Goal: Information Seeking & Learning: Learn about a topic

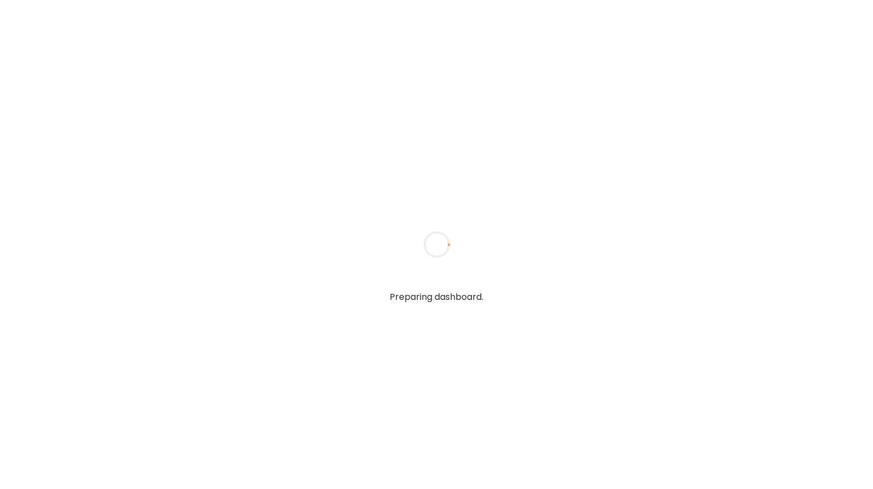
type input "**********"
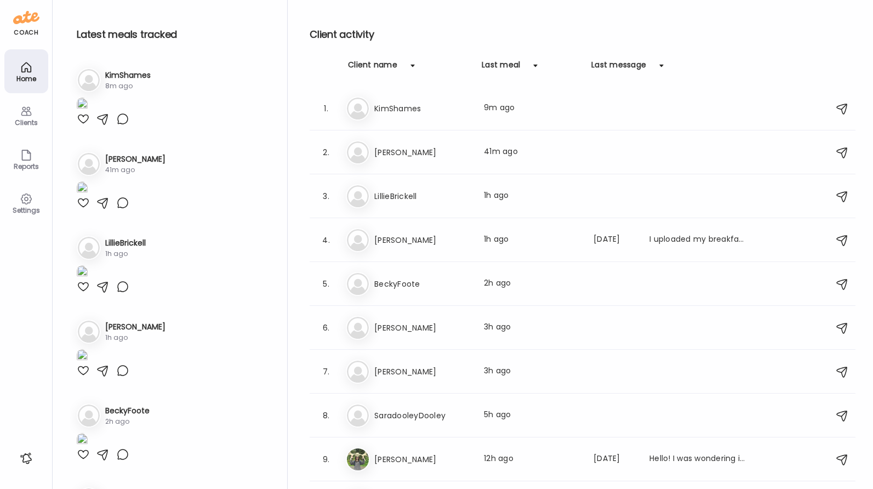
type input "**********"
click at [431, 108] on h3 "KimShames" at bounding box center [422, 108] width 96 height 13
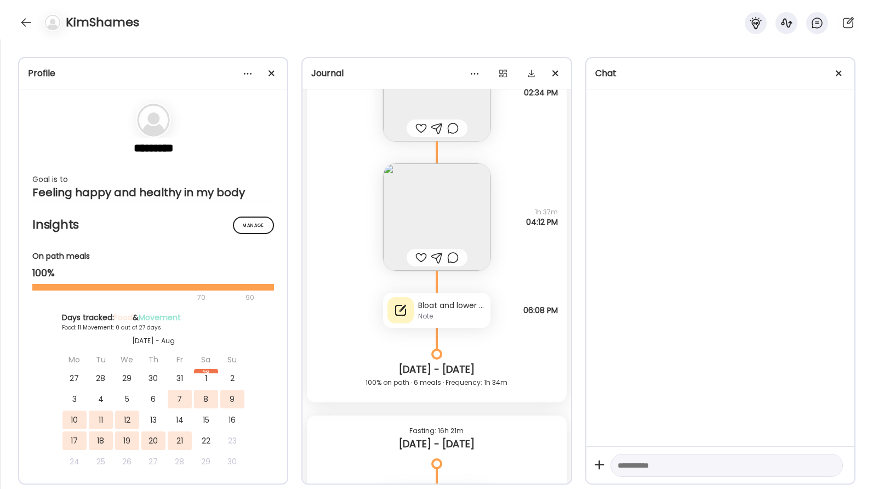
scroll to position [8385, 0]
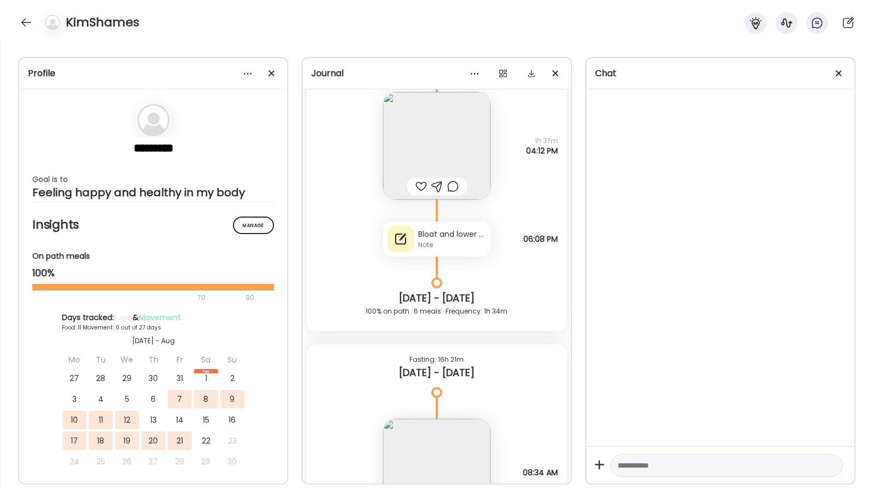
click at [446, 250] on div "Bloat and lower GI stomach ache Note" at bounding box center [436, 238] width 107 height 35
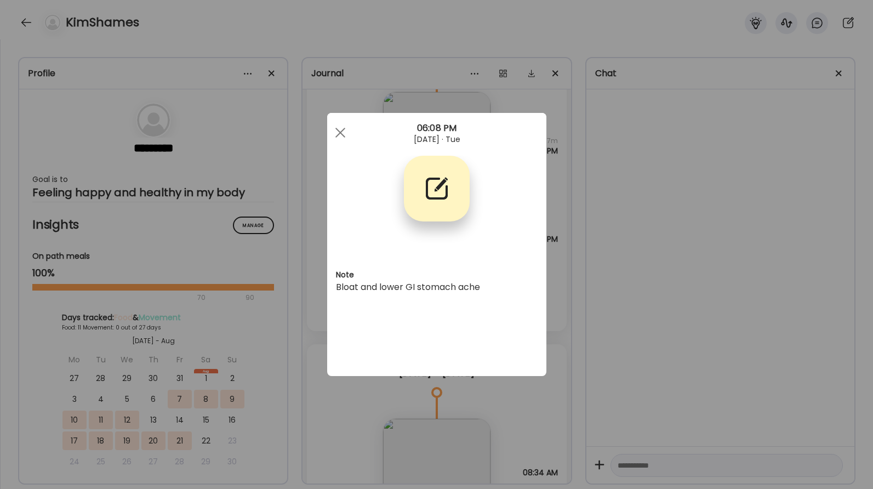
click at [608, 238] on div "Ate Coach Dashboard Wahoo! It’s official Take a moment to set up your Coach Pro…" at bounding box center [436, 244] width 873 height 489
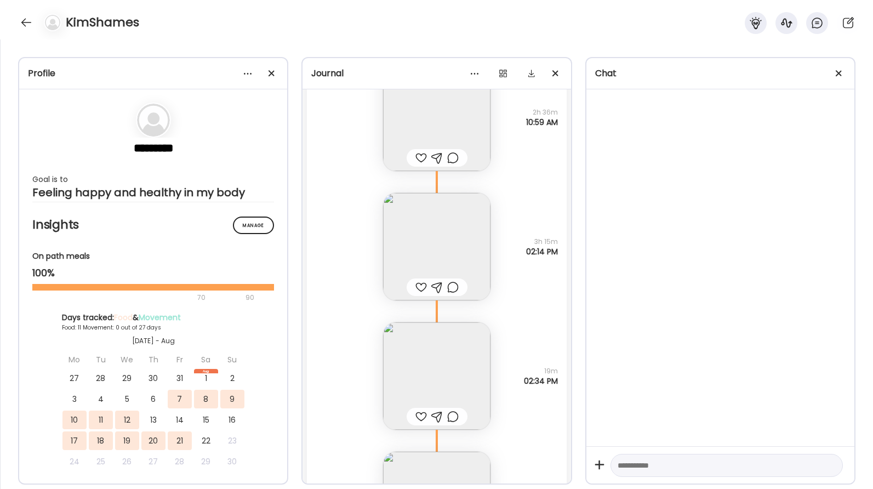
scroll to position [8289, 0]
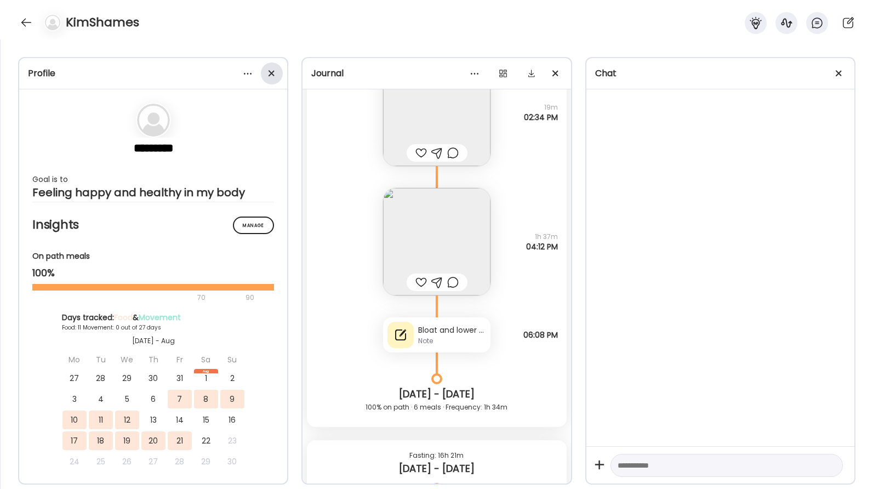
click at [276, 71] on div at bounding box center [272, 73] width 22 height 22
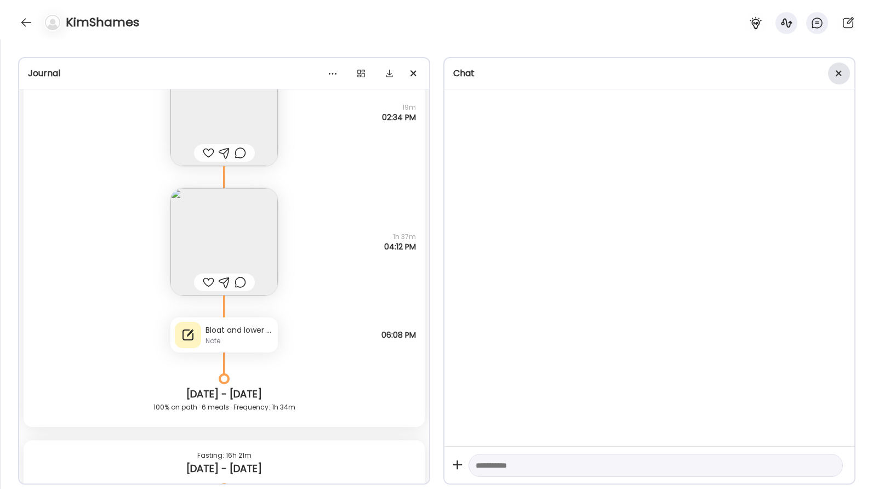
click at [840, 73] on div at bounding box center [839, 73] width 22 height 22
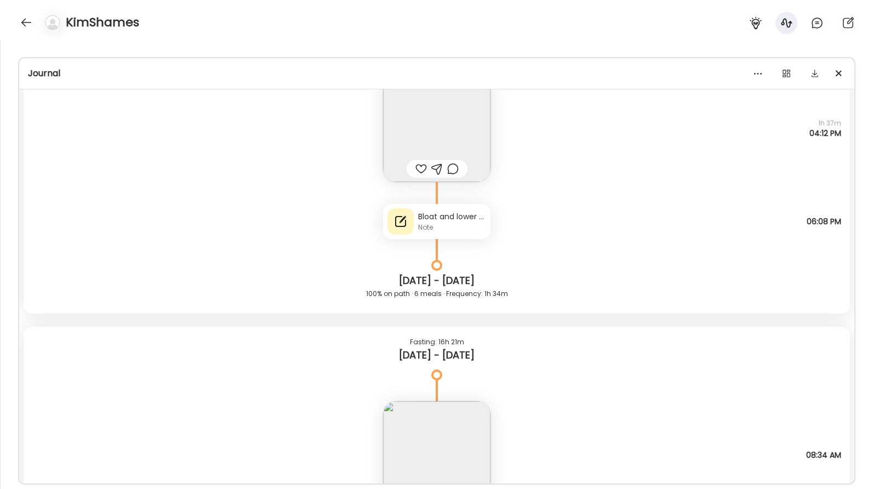
scroll to position [8448, 0]
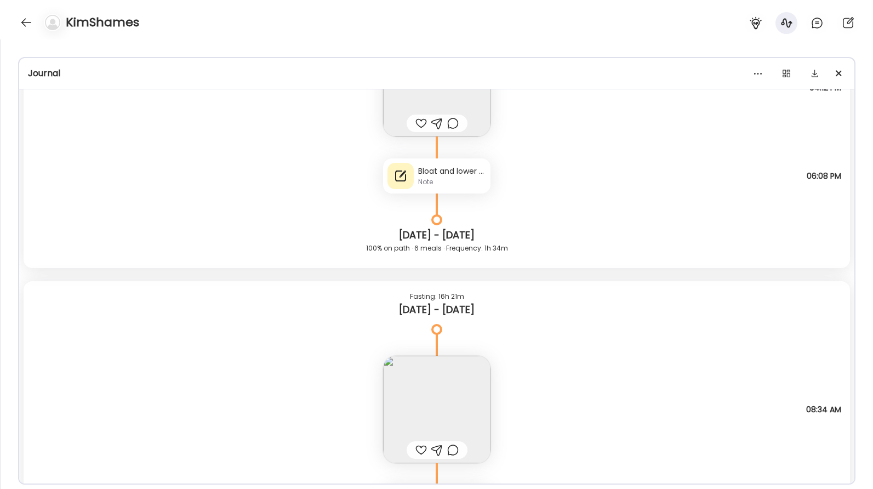
click at [439, 178] on div "Note" at bounding box center [452, 182] width 68 height 10
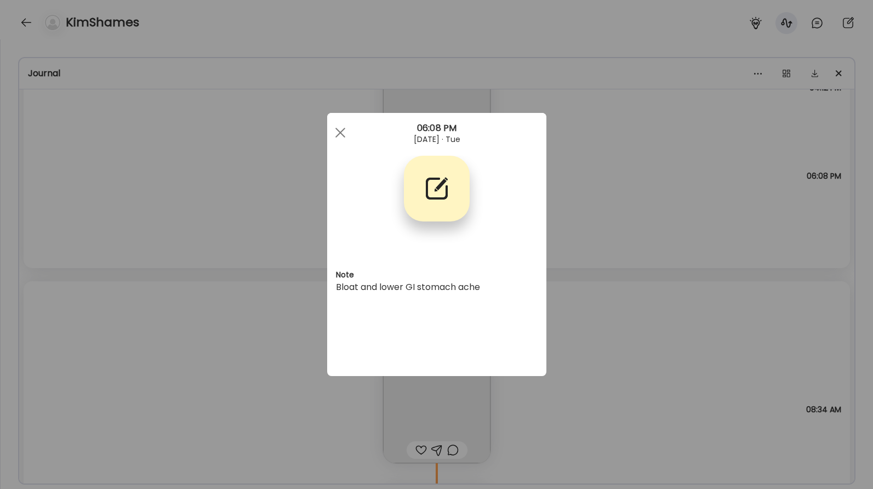
click at [618, 205] on div "Ate Coach Dashboard Wahoo! It’s official Take a moment to set up your Coach Pro…" at bounding box center [436, 244] width 873 height 489
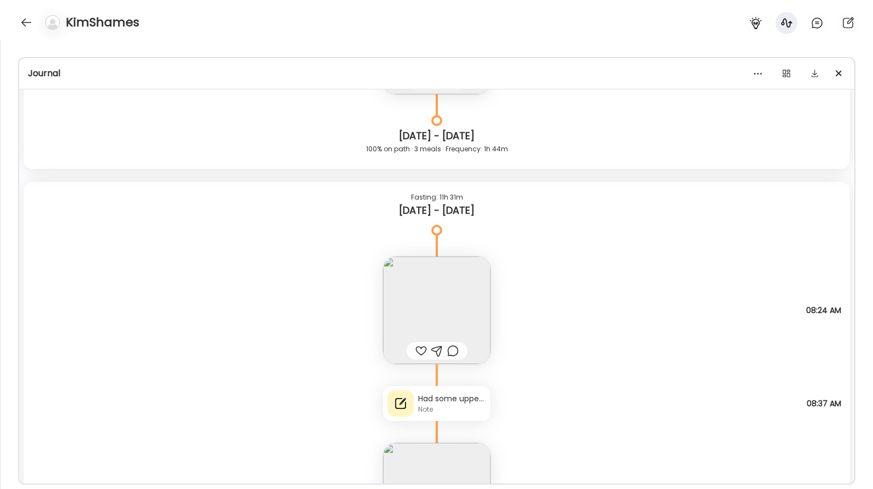
scroll to position [470, 0]
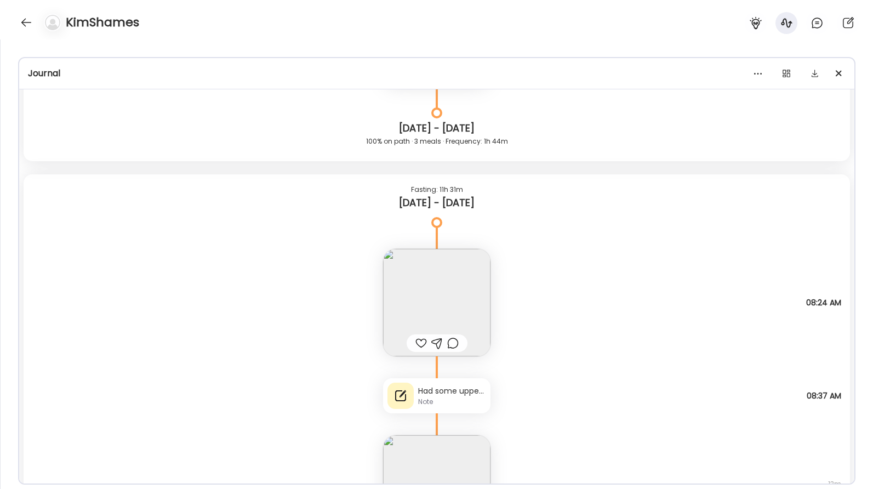
click at [457, 402] on div "Note" at bounding box center [452, 402] width 68 height 10
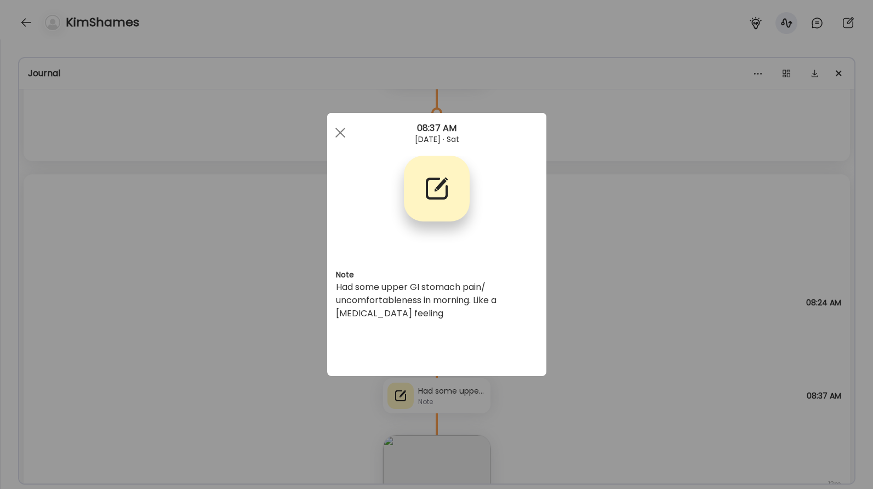
click at [630, 316] on div "Ate Coach Dashboard Wahoo! It’s official Take a moment to set up your Coach Pro…" at bounding box center [436, 244] width 873 height 489
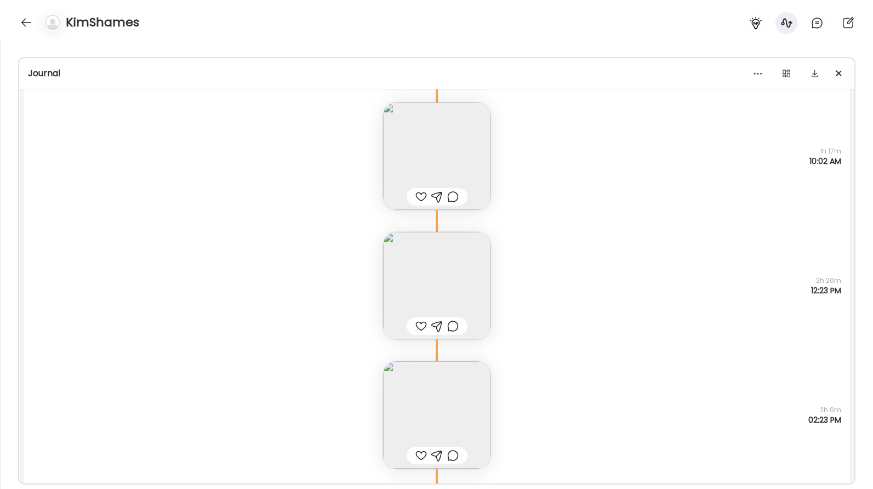
scroll to position [2277, 0]
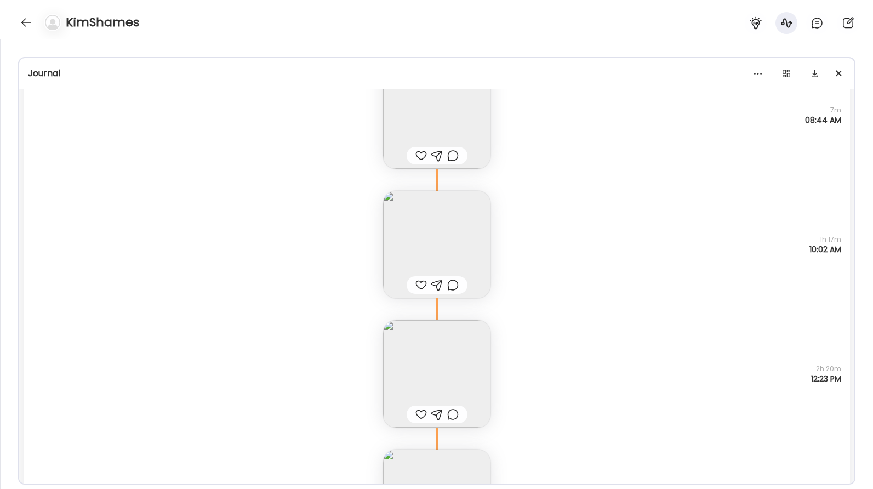
click at [476, 252] on img at bounding box center [436, 244] width 107 height 107
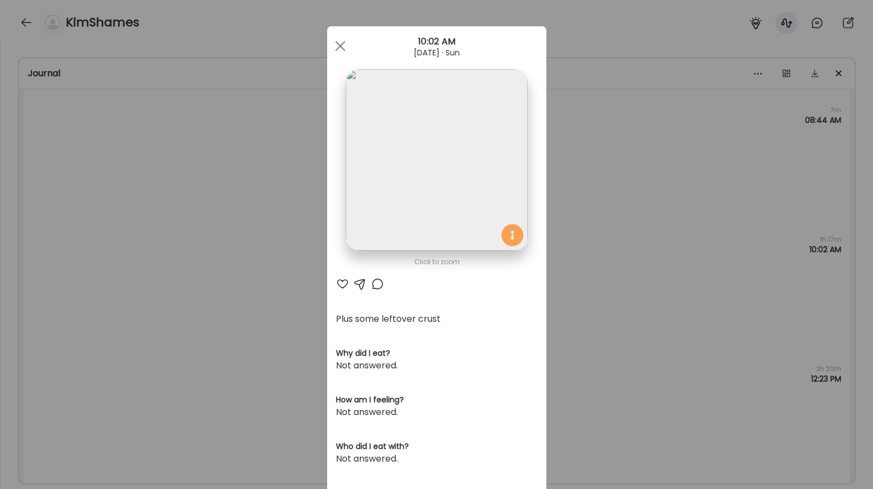
click at [565, 205] on div "Ate Coach Dashboard Wahoo! It’s official Take a moment to set up your Coach Pro…" at bounding box center [436, 244] width 873 height 489
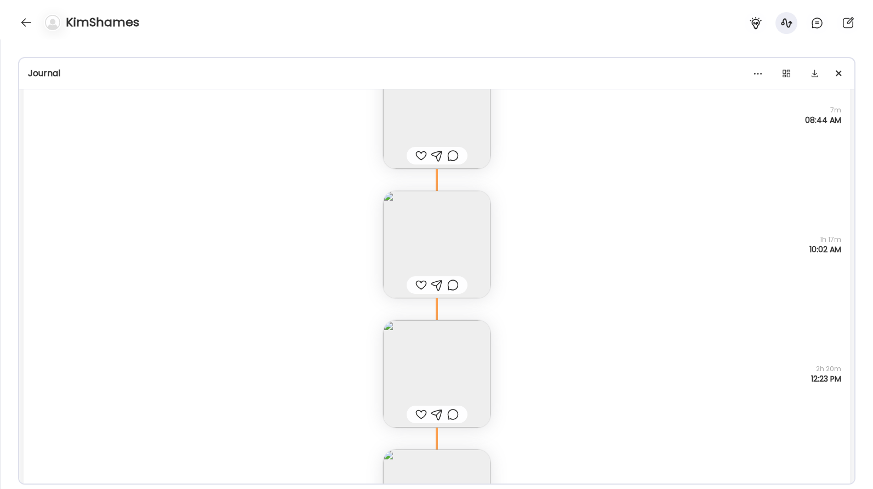
click at [412, 132] on img at bounding box center [436, 114] width 107 height 107
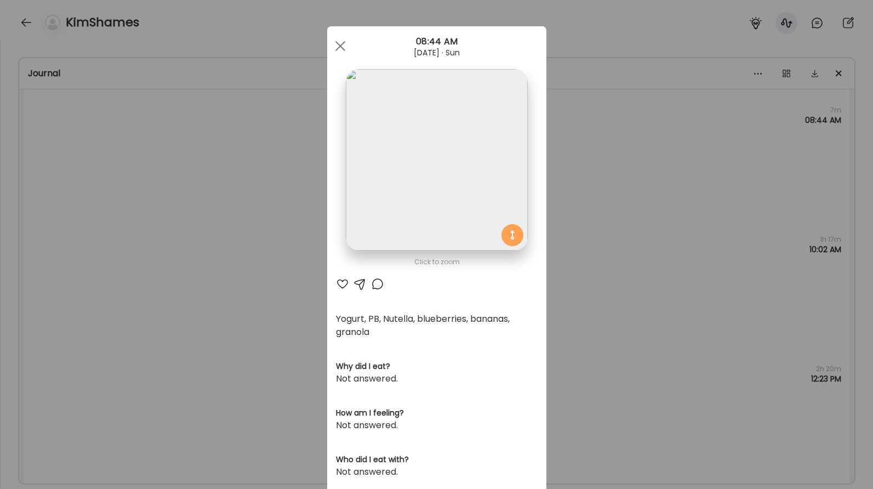
click at [649, 180] on div "Ate Coach Dashboard Wahoo! It’s official Take a moment to set up your Coach Pro…" at bounding box center [436, 244] width 873 height 489
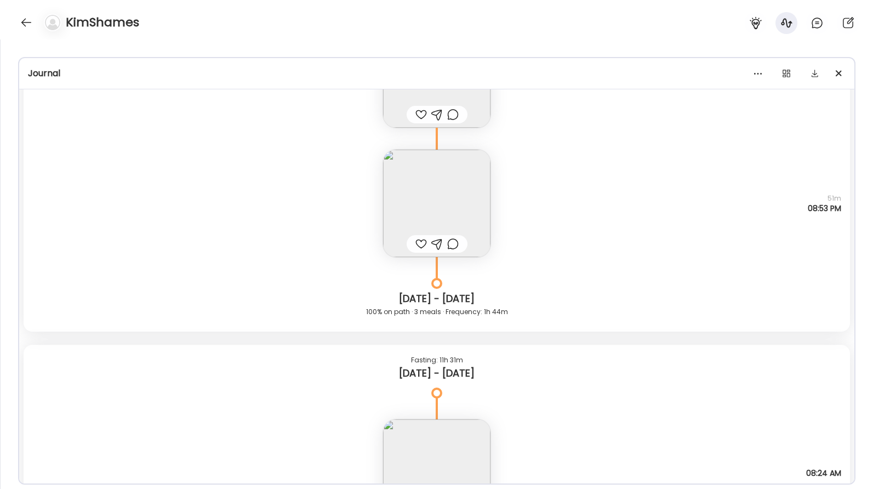
scroll to position [636, 0]
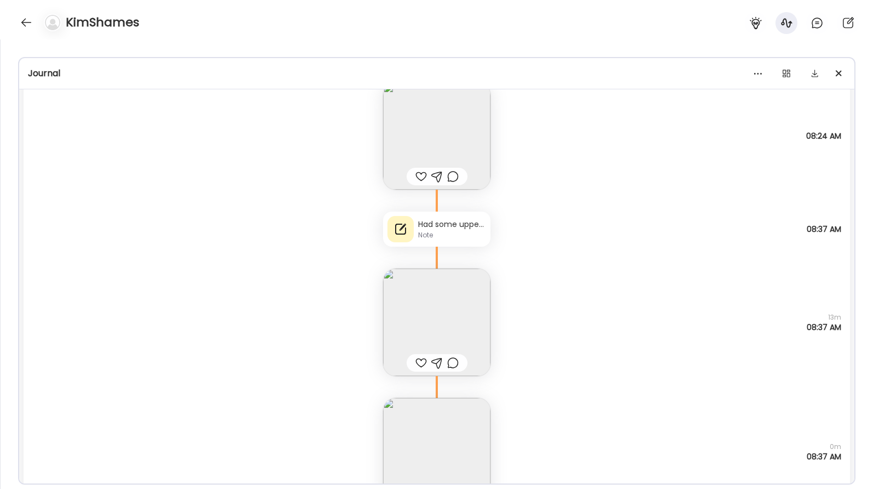
click at [448, 225] on div "Had some upper GI stomach pain/ uncomfortableness in morning. Like a [MEDICAL_D…" at bounding box center [452, 225] width 68 height 12
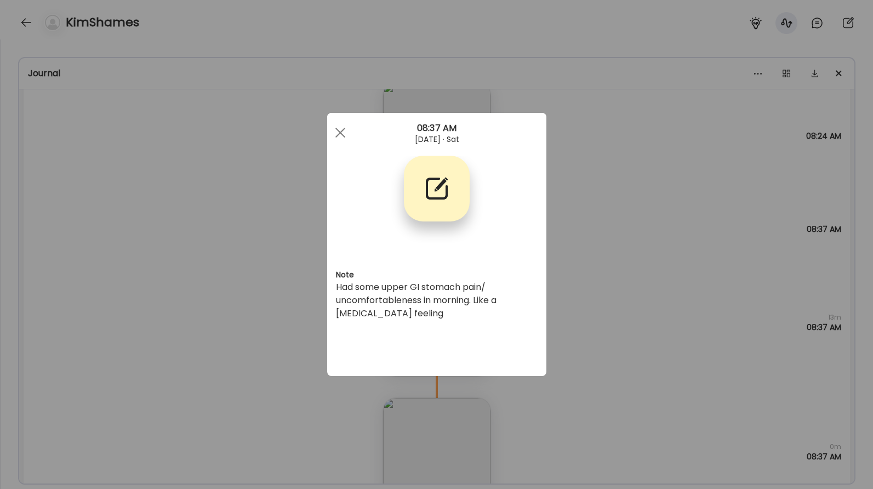
click at [680, 188] on div "Ate Coach Dashboard Wahoo! It’s official Take a moment to set up your Coach Pro…" at bounding box center [436, 244] width 873 height 489
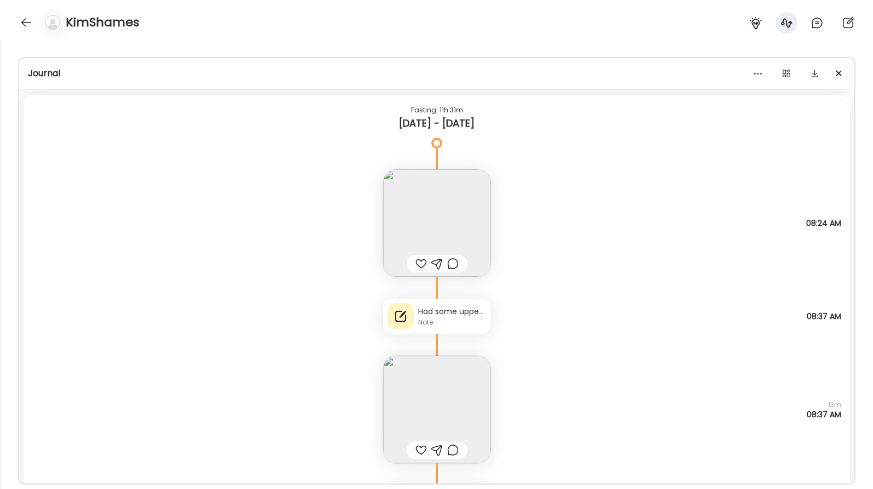
scroll to position [448, 0]
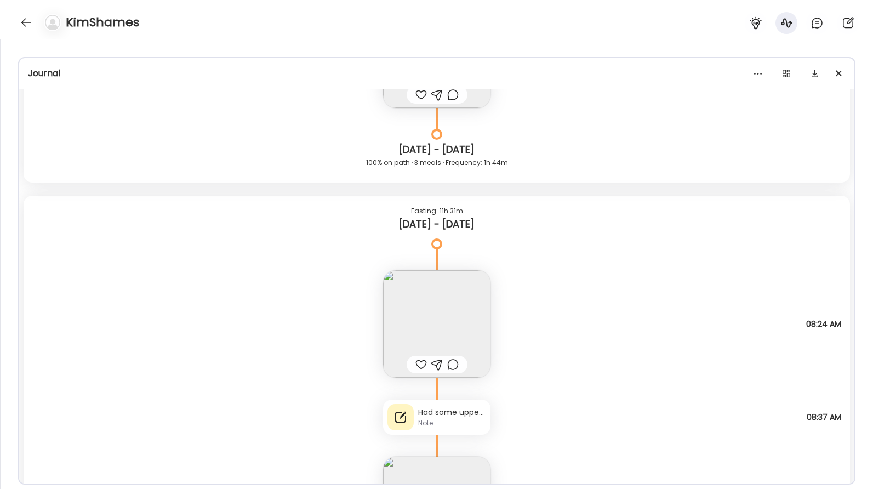
click at [443, 316] on img at bounding box center [436, 323] width 107 height 107
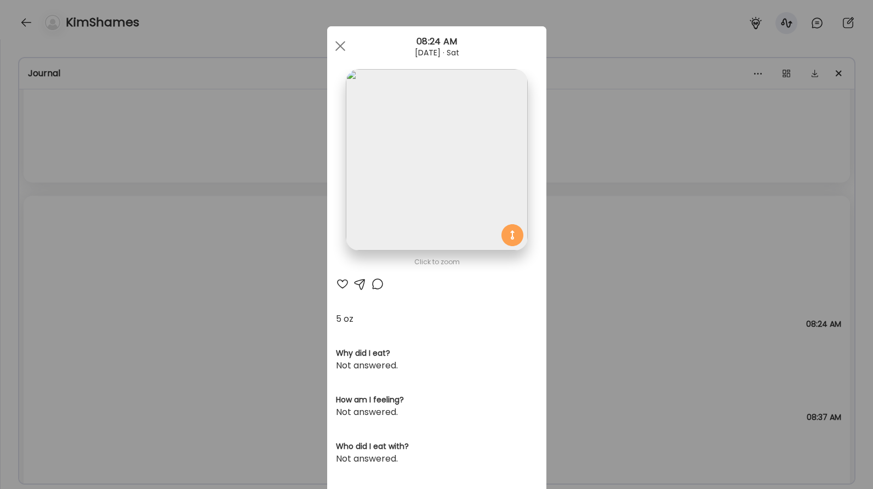
click at [444, 135] on img at bounding box center [436, 159] width 181 height 181
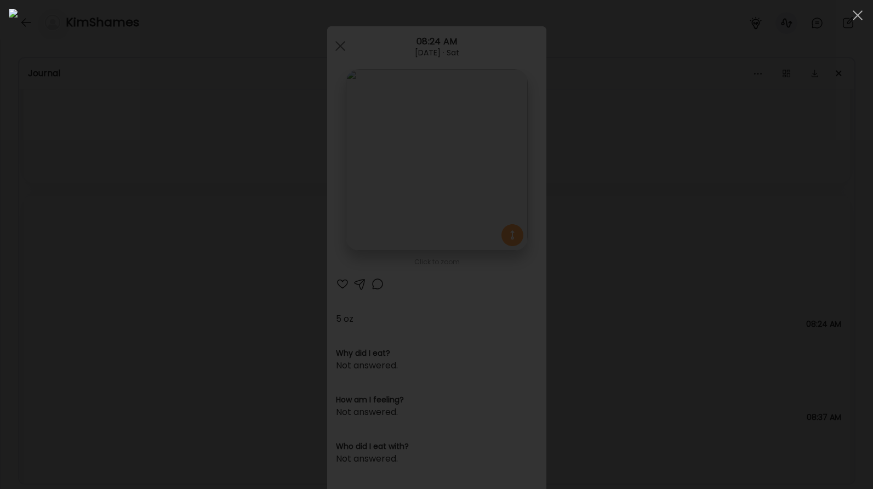
click at [746, 213] on div at bounding box center [436, 244] width 855 height 471
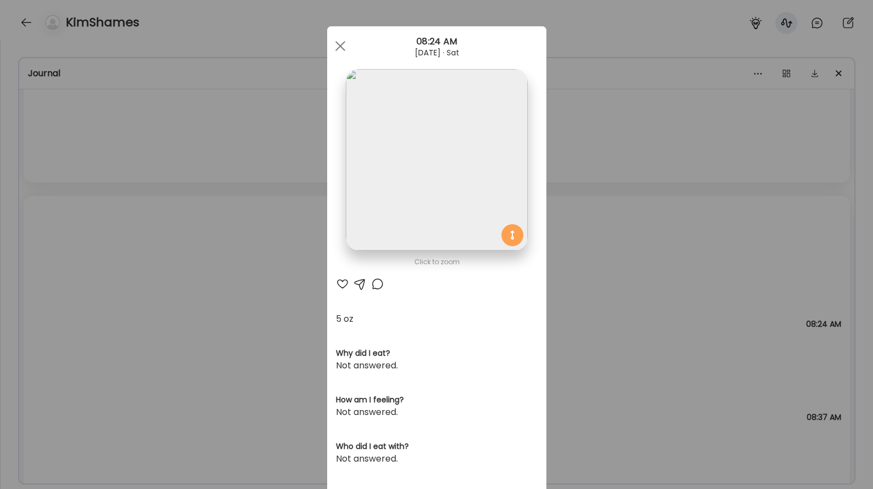
click at [632, 237] on div "Ate Coach Dashboard Wahoo! It’s official Take a moment to set up your Coach Pro…" at bounding box center [436, 244] width 873 height 489
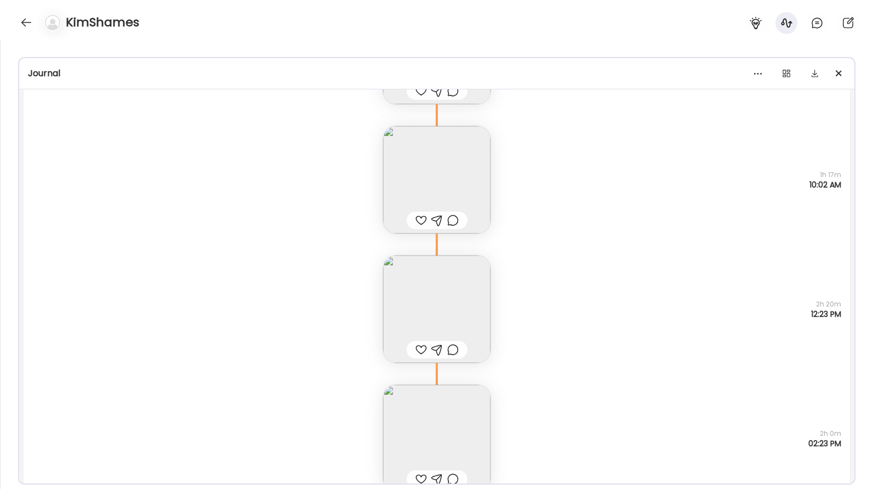
scroll to position [2504, 0]
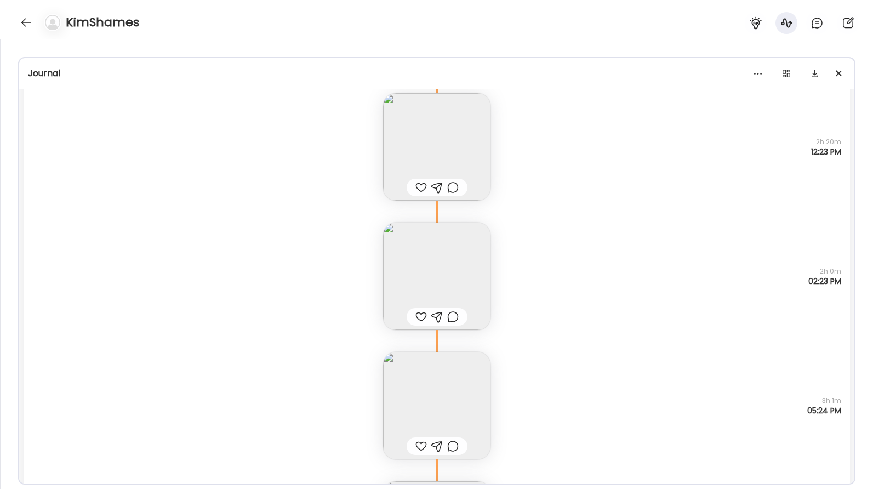
click at [453, 134] on img at bounding box center [436, 146] width 107 height 107
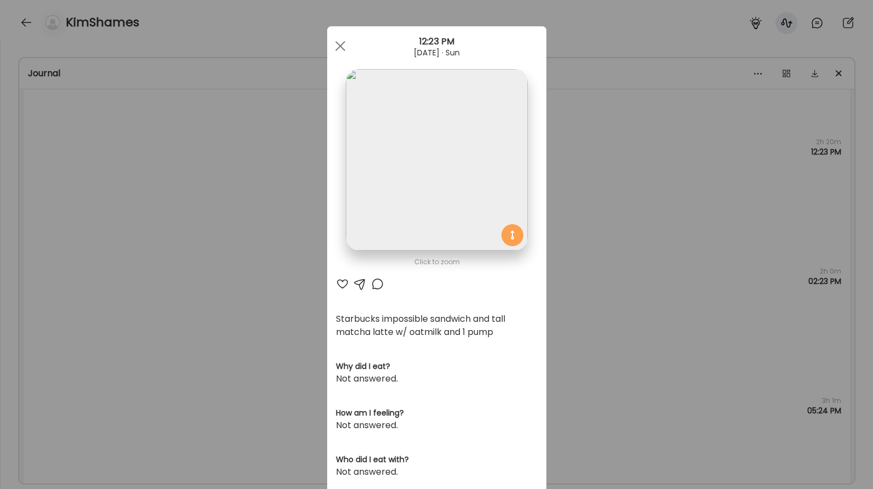
click at [596, 180] on div "Ate Coach Dashboard Wahoo! It’s official Take a moment to set up your Coach Pro…" at bounding box center [436, 244] width 873 height 489
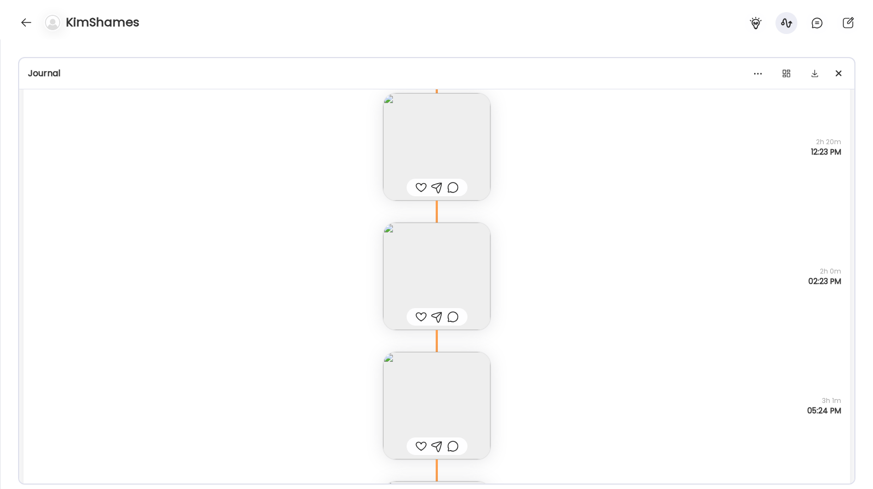
click at [464, 269] on img at bounding box center [436, 275] width 107 height 107
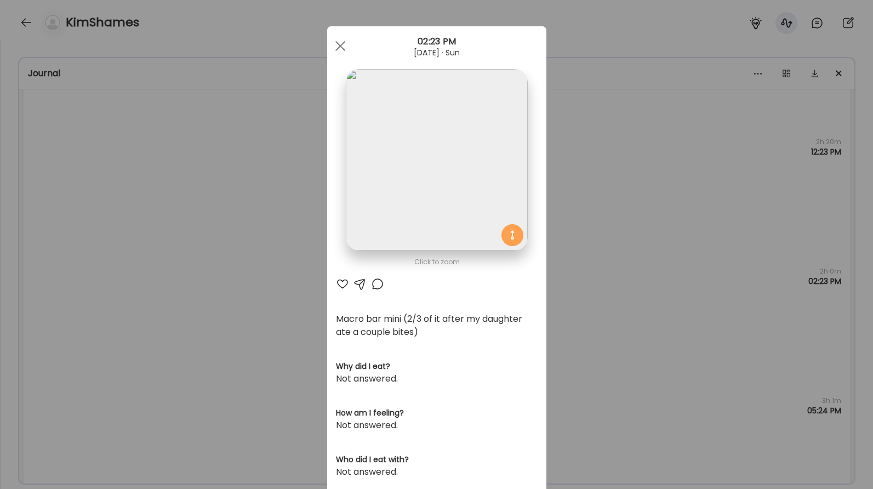
click at [646, 256] on div "Ate Coach Dashboard Wahoo! It’s official Take a moment to set up your Coach Pro…" at bounding box center [436, 244] width 873 height 489
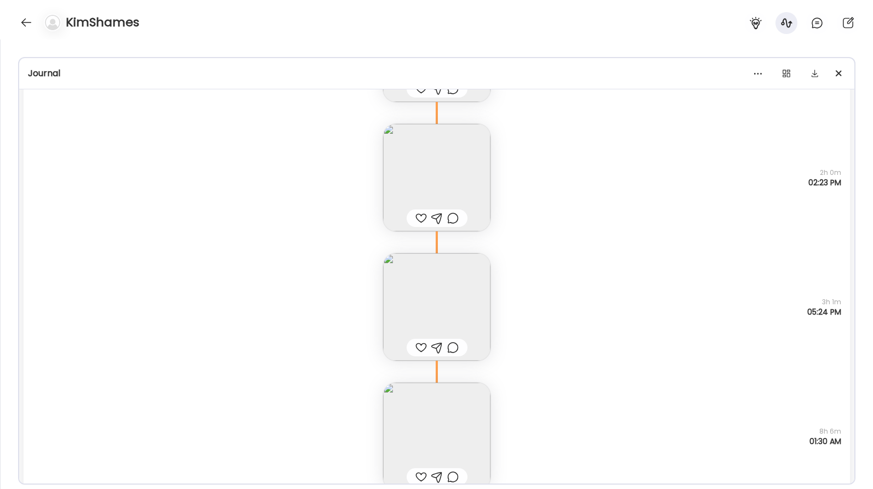
scroll to position [2610, 0]
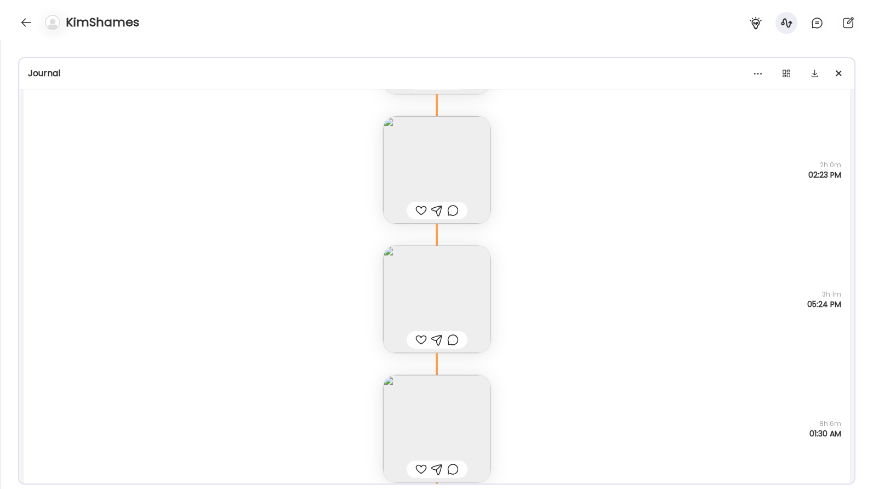
click at [447, 296] on img at bounding box center [436, 298] width 107 height 107
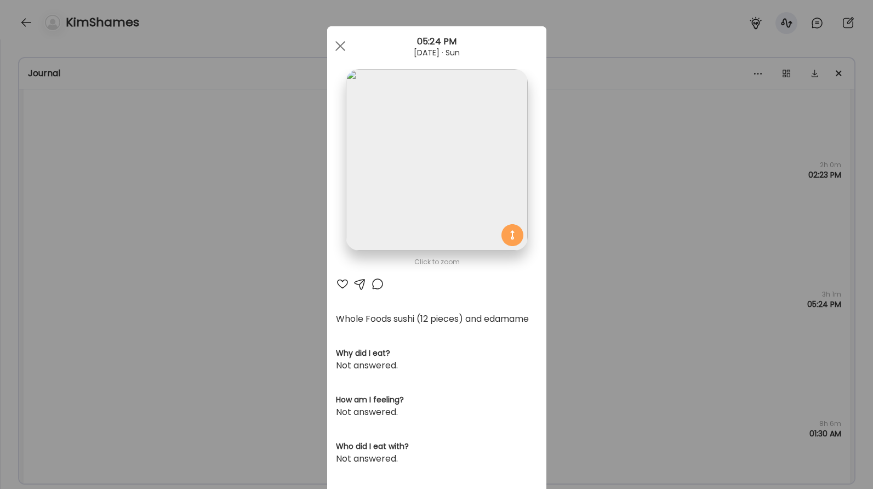
click at [586, 271] on div "Ate Coach Dashboard Wahoo! It’s official Take a moment to set up your Coach Pro…" at bounding box center [436, 244] width 873 height 489
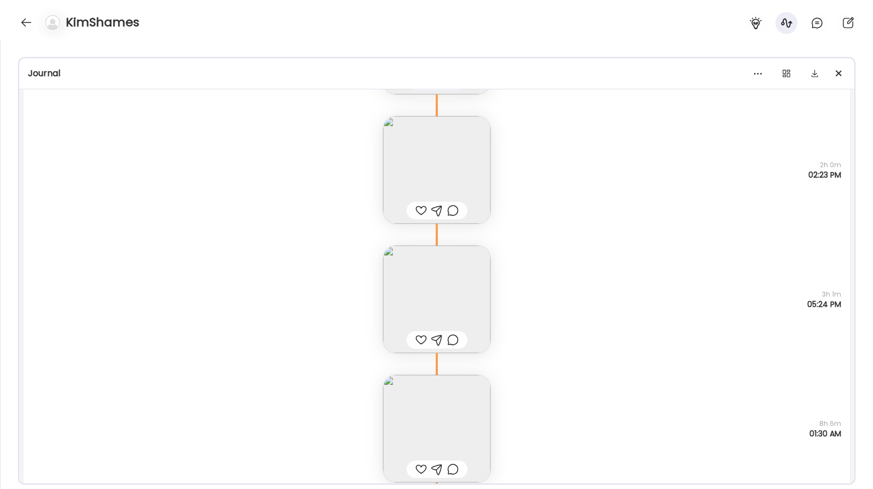
scroll to position [2929, 0]
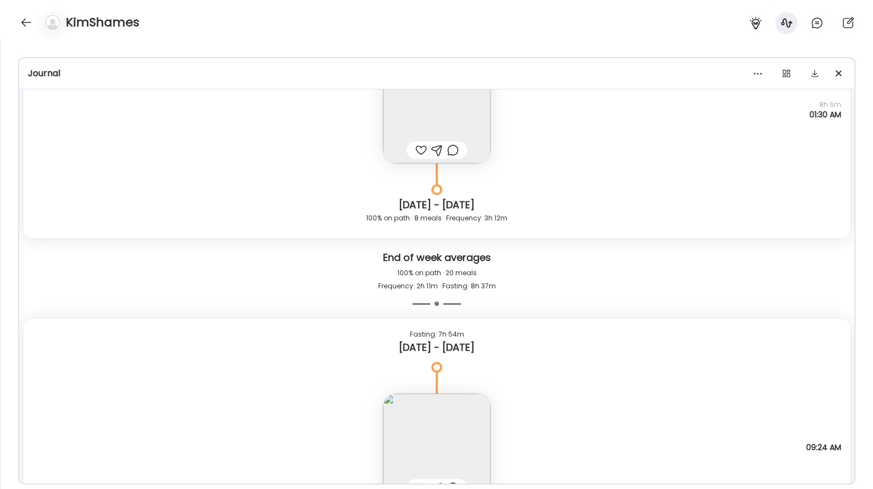
click at [461, 108] on img at bounding box center [436, 109] width 107 height 107
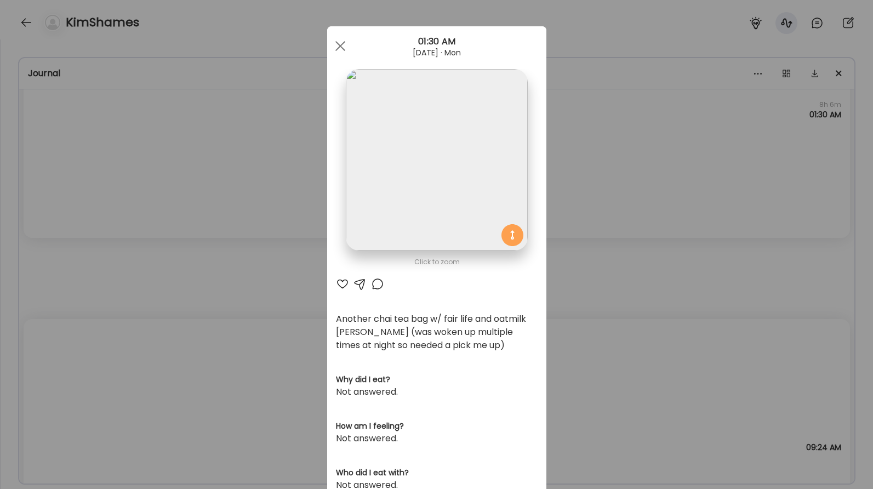
click at [597, 169] on div "Ate Coach Dashboard Wahoo! It’s official Take a moment to set up your Coach Pro…" at bounding box center [436, 244] width 873 height 489
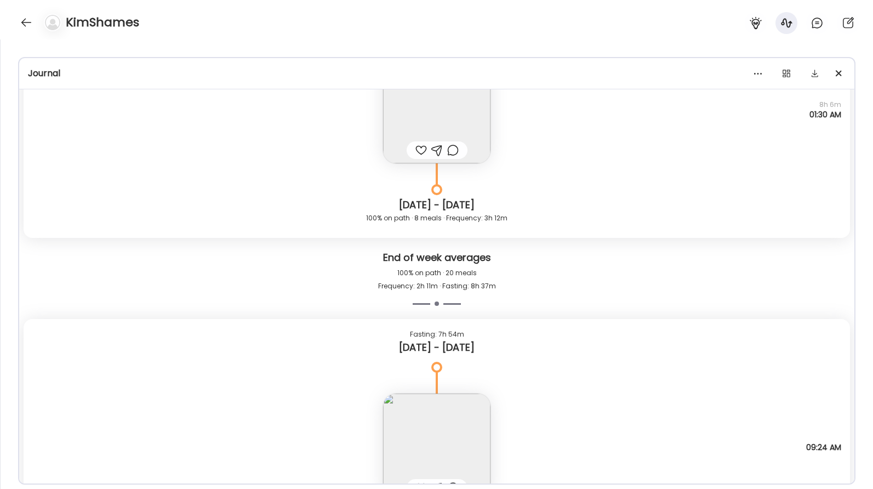
click at [466, 115] on img at bounding box center [436, 109] width 107 height 107
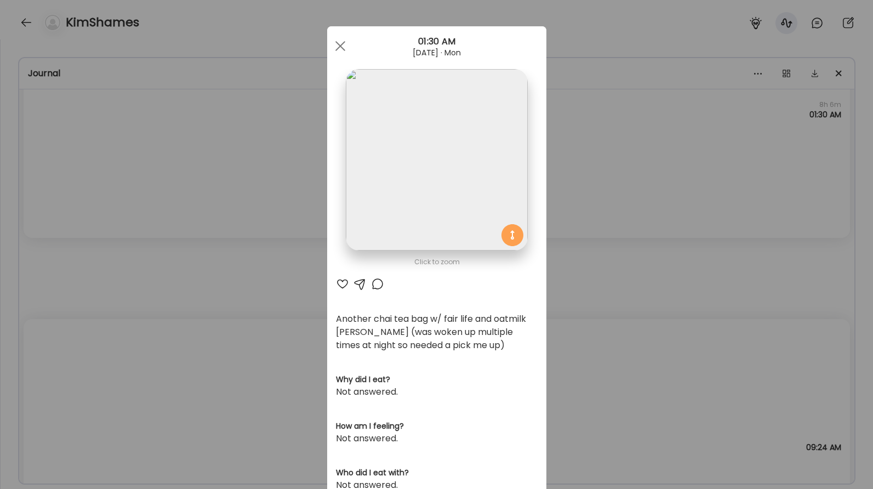
click at [559, 133] on div "Ate Coach Dashboard Wahoo! It’s official Take a moment to set up your Coach Pro…" at bounding box center [436, 244] width 873 height 489
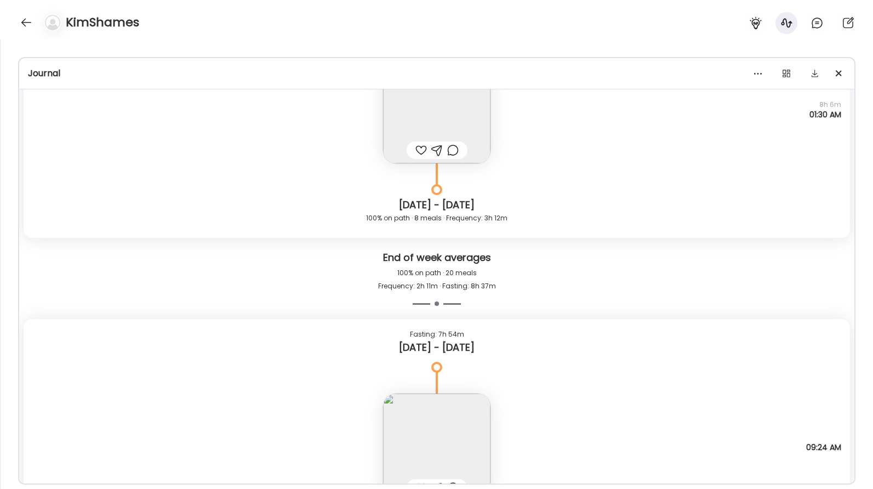
scroll to position [3041, 0]
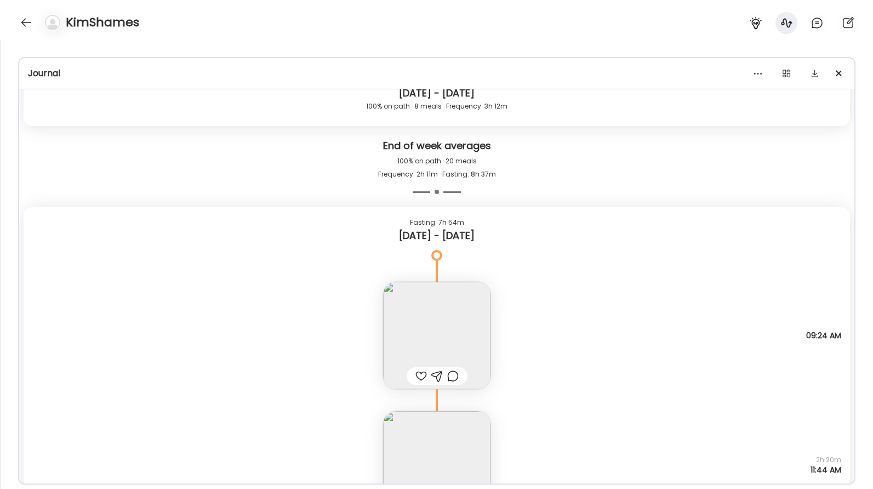
click at [461, 327] on img at bounding box center [436, 335] width 107 height 107
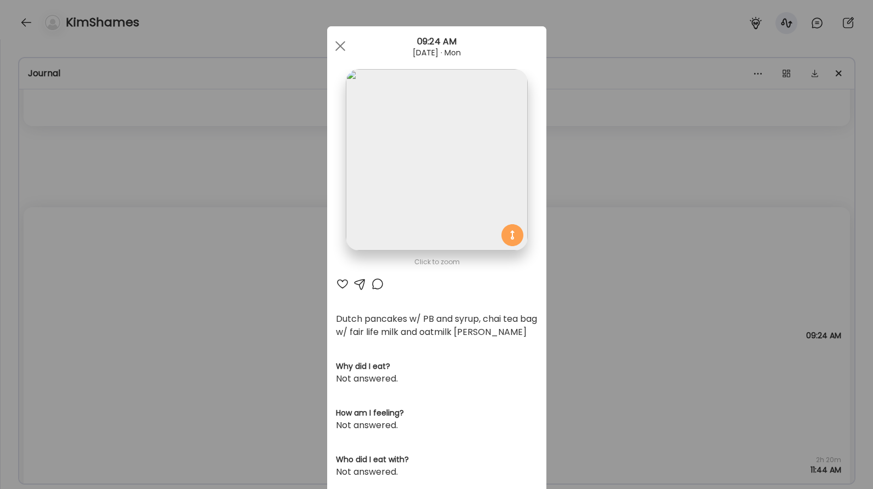
click at [599, 260] on div "Ate Coach Dashboard Wahoo! It’s official Take a moment to set up your Coach Pro…" at bounding box center [436, 244] width 873 height 489
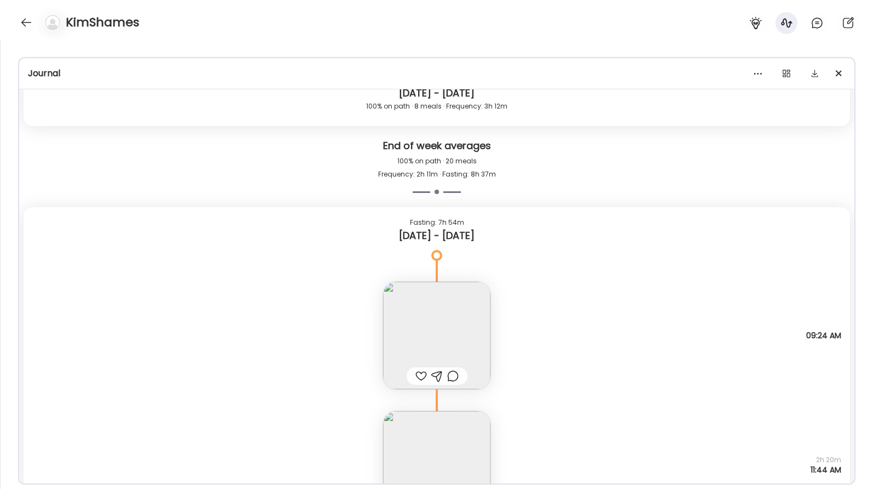
scroll to position [3321, 0]
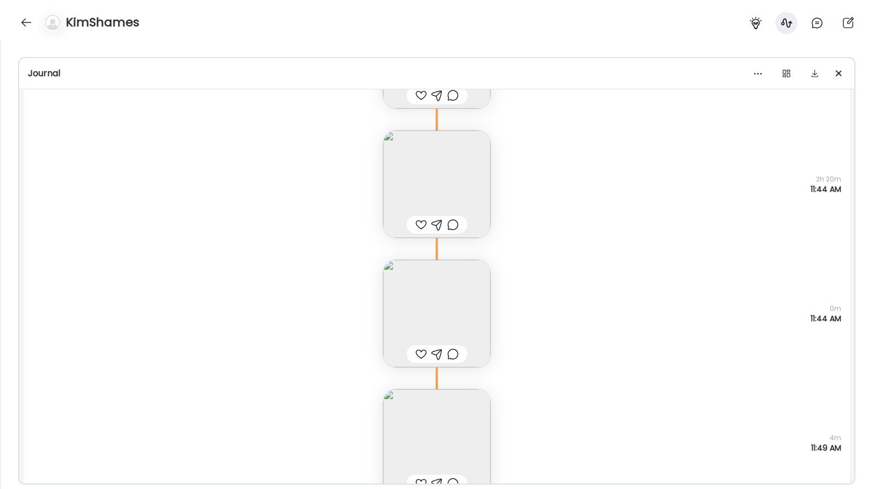
click at [453, 188] on img at bounding box center [436, 183] width 107 height 107
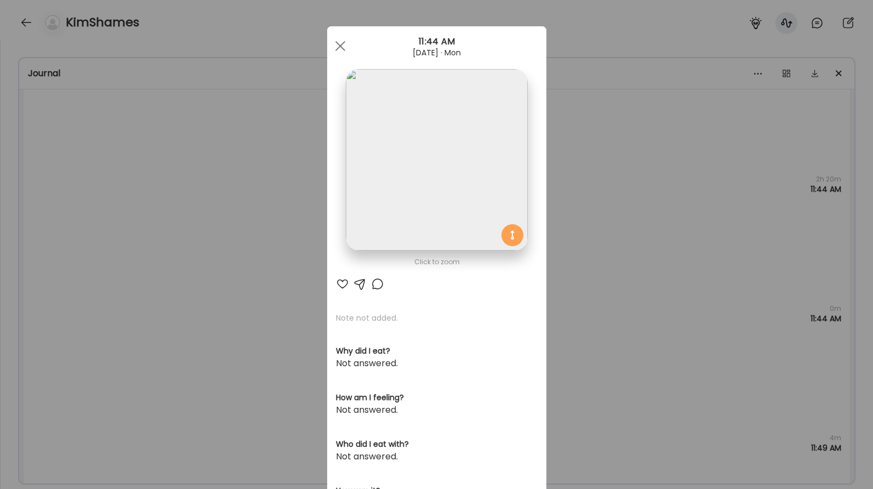
click at [616, 186] on div "Ate Coach Dashboard Wahoo! It’s official Take a moment to set up your Coach Pro…" at bounding box center [436, 244] width 873 height 489
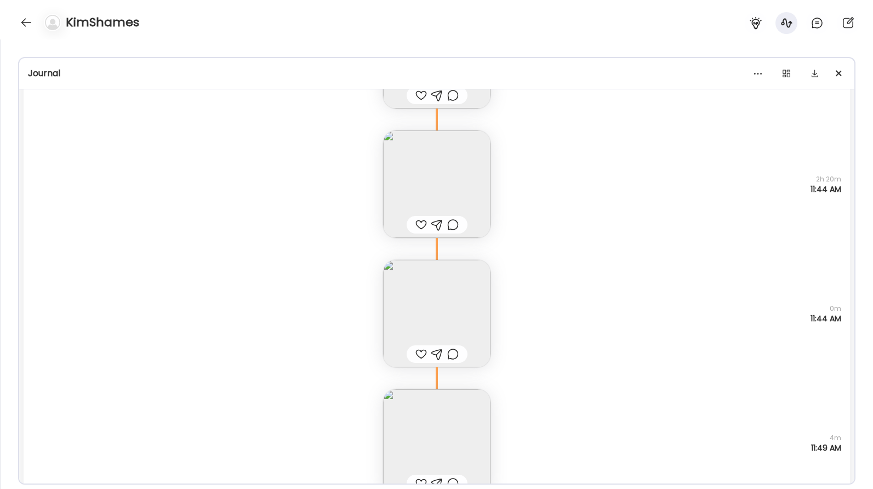
click at [491, 311] on div "13 crackers Questions not answered 0m 11:44 AM" at bounding box center [437, 302] width 826 height 129
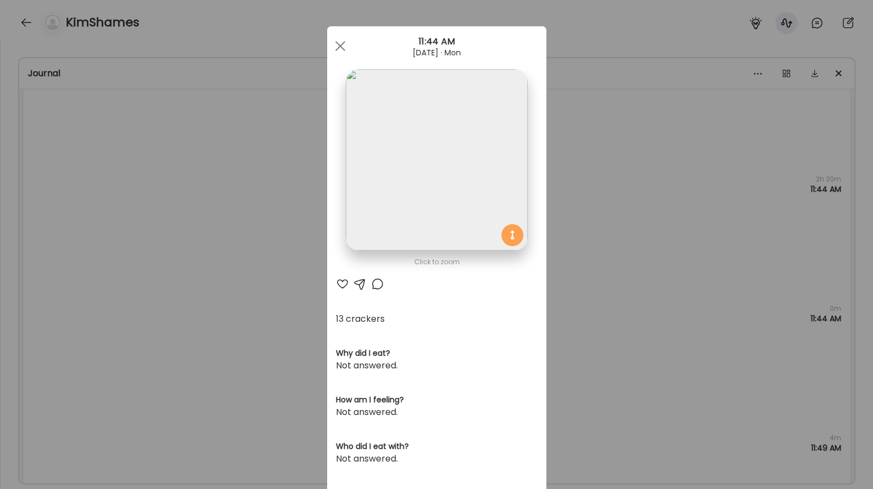
click at [574, 280] on div "Ate Coach Dashboard Wahoo! It’s official Take a moment to set up your Coach Pro…" at bounding box center [436, 244] width 873 height 489
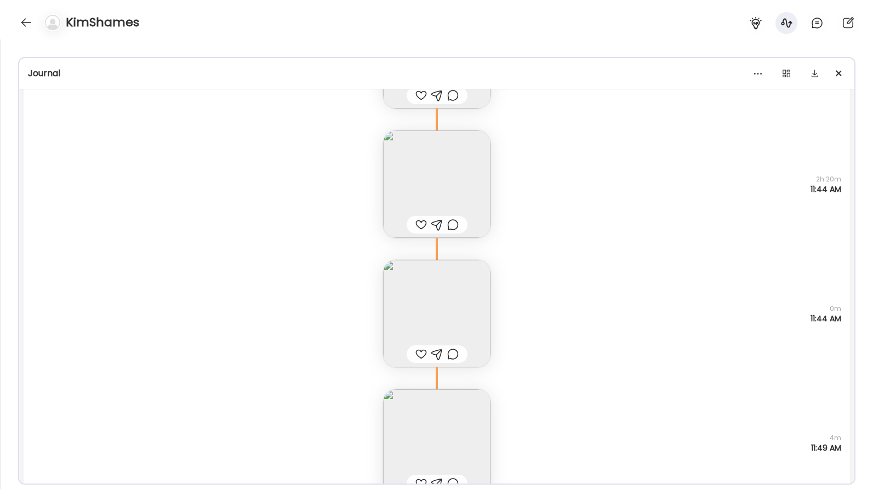
click at [472, 274] on img at bounding box center [436, 313] width 107 height 107
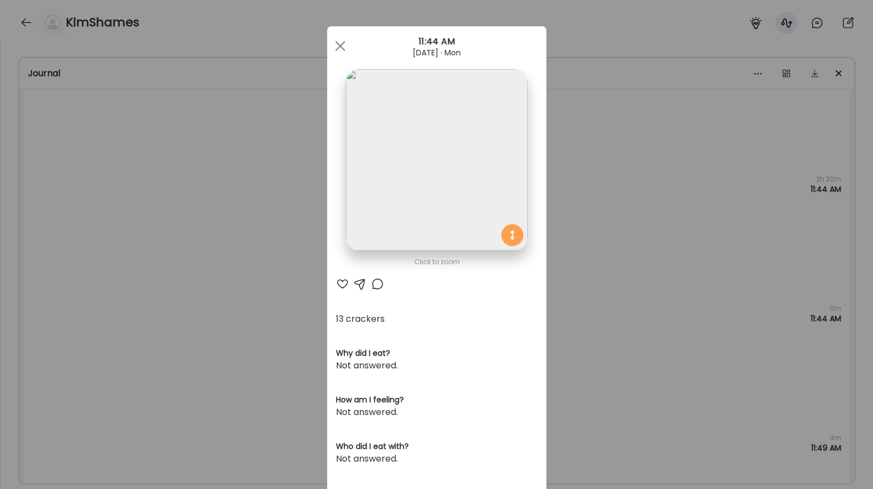
click at [616, 239] on div "Ate Coach Dashboard Wahoo! It’s official Take a moment to set up your Coach Pro…" at bounding box center [436, 244] width 873 height 489
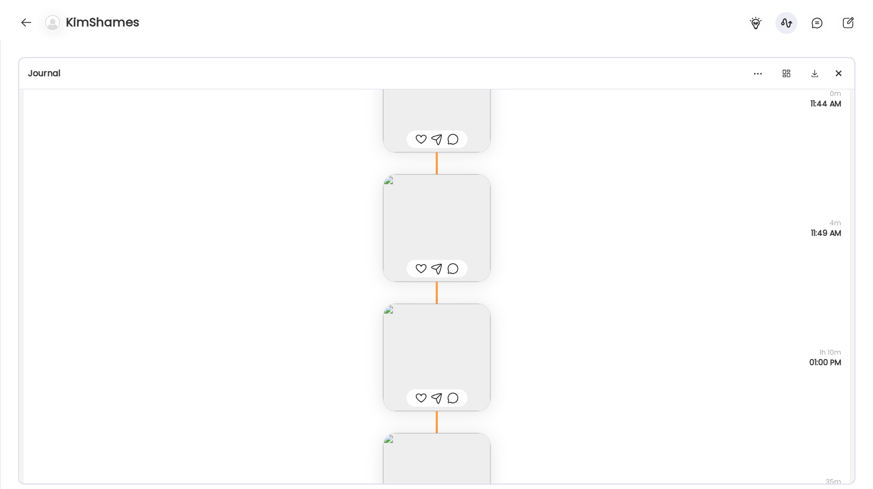
scroll to position [3640, 0]
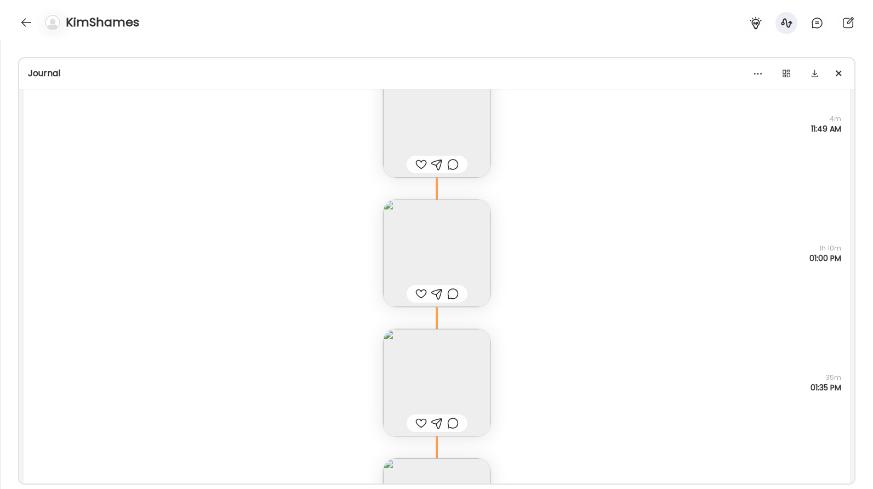
click at [449, 241] on img at bounding box center [436, 252] width 107 height 107
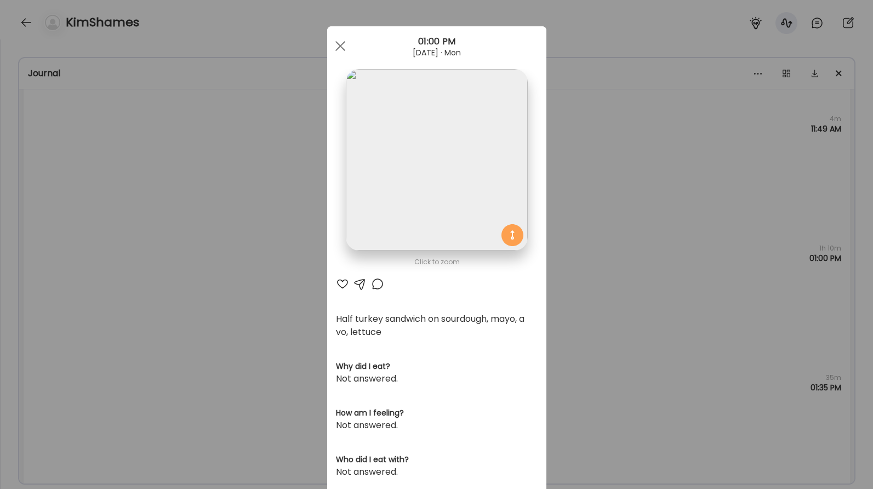
click at [619, 240] on div "Ate Coach Dashboard Wahoo! It’s official Take a moment to set up your Coach Pro…" at bounding box center [436, 244] width 873 height 489
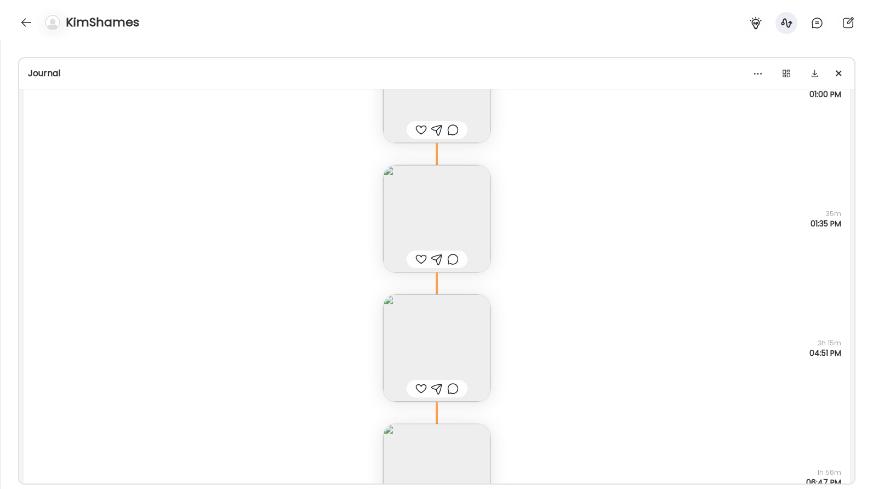
scroll to position [3883, 0]
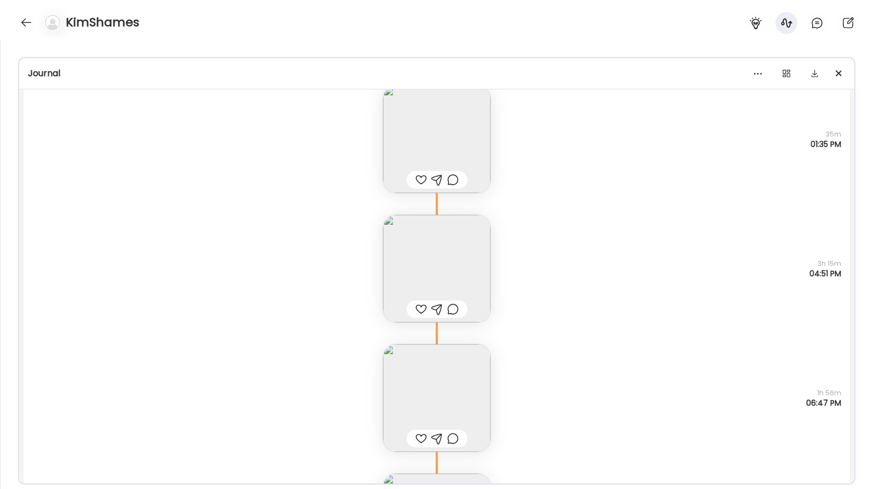
click at [443, 380] on img at bounding box center [436, 397] width 107 height 107
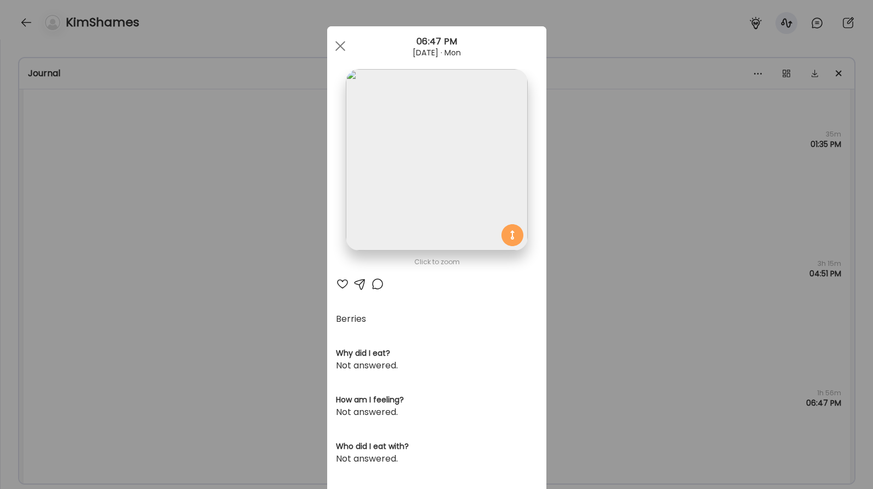
click at [612, 305] on div "Ate Coach Dashboard Wahoo! It’s official Take a moment to set up your Coach Pro…" at bounding box center [436, 244] width 873 height 489
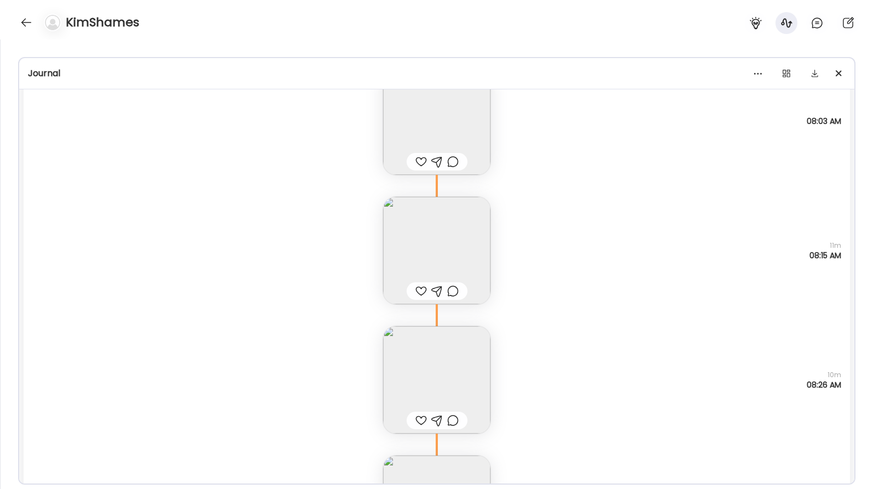
scroll to position [4517, 0]
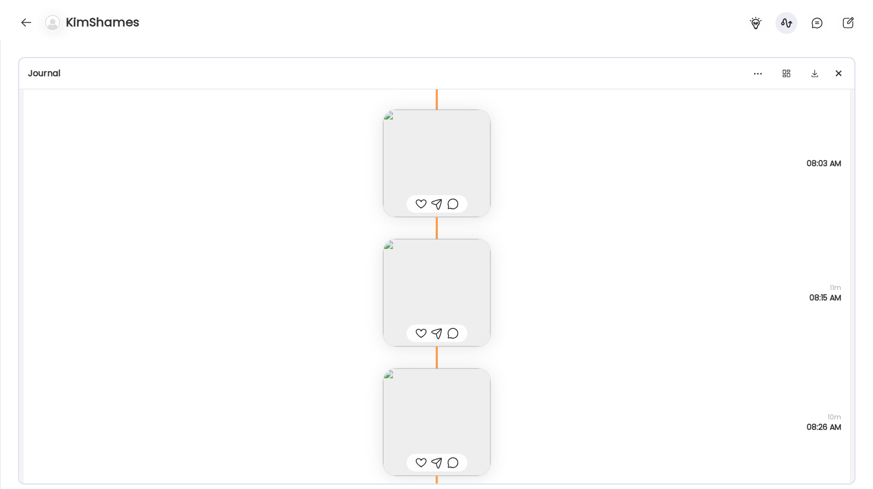
click at [465, 153] on img at bounding box center [436, 163] width 107 height 107
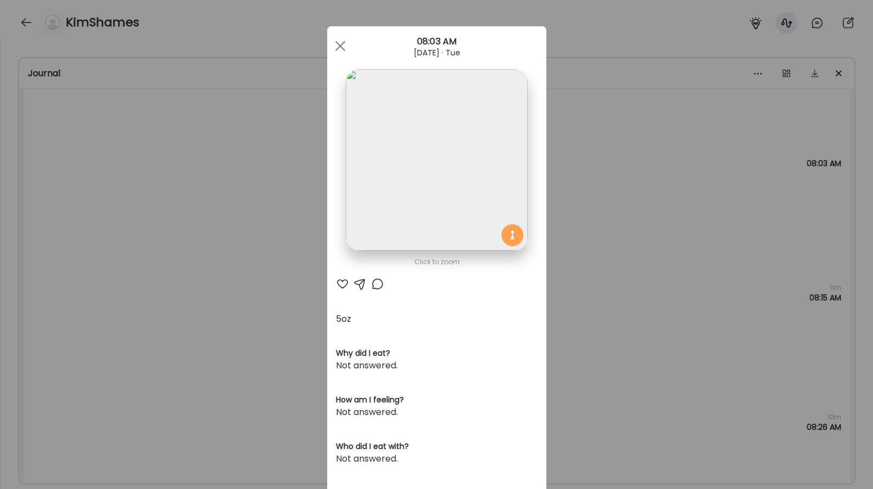
click at [588, 191] on div "Ate Coach Dashboard Wahoo! It’s official Take a moment to set up your Coach Pro…" at bounding box center [436, 244] width 873 height 489
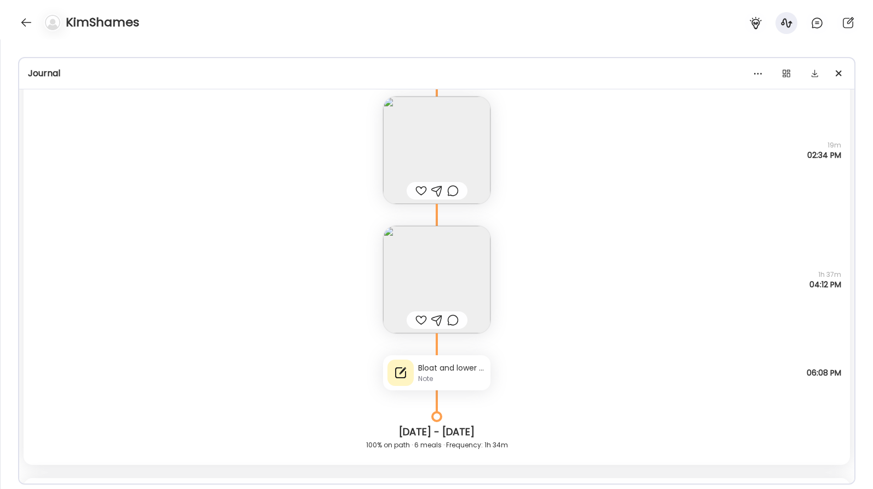
scroll to position [8103, 0]
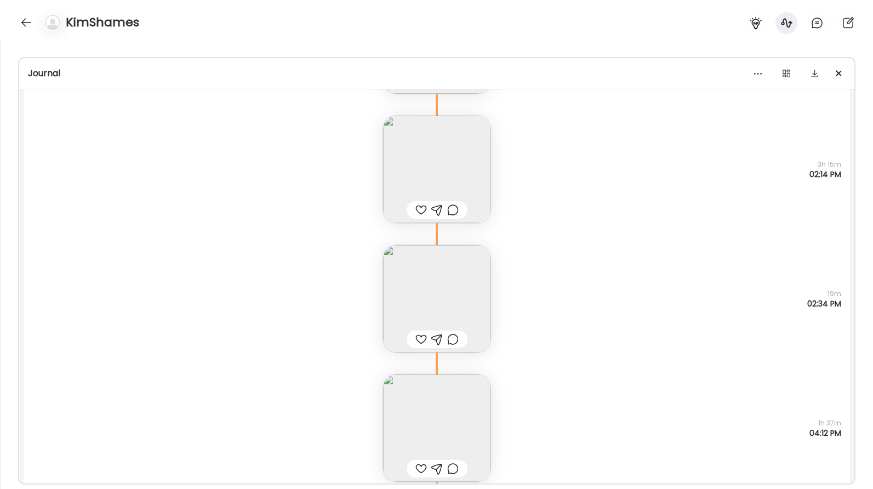
click at [442, 267] on img at bounding box center [436, 298] width 107 height 107
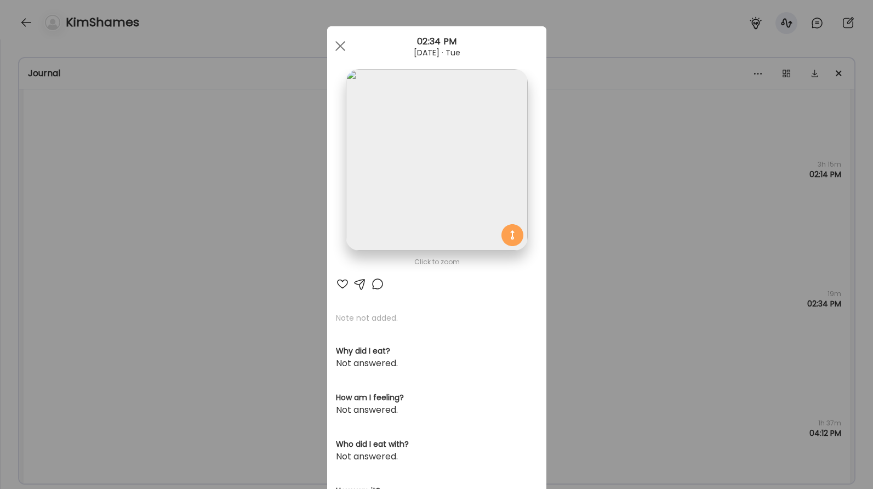
click at [615, 215] on div "Ate Coach Dashboard Wahoo! It’s official Take a moment to set up your Coach Pro…" at bounding box center [436, 244] width 873 height 489
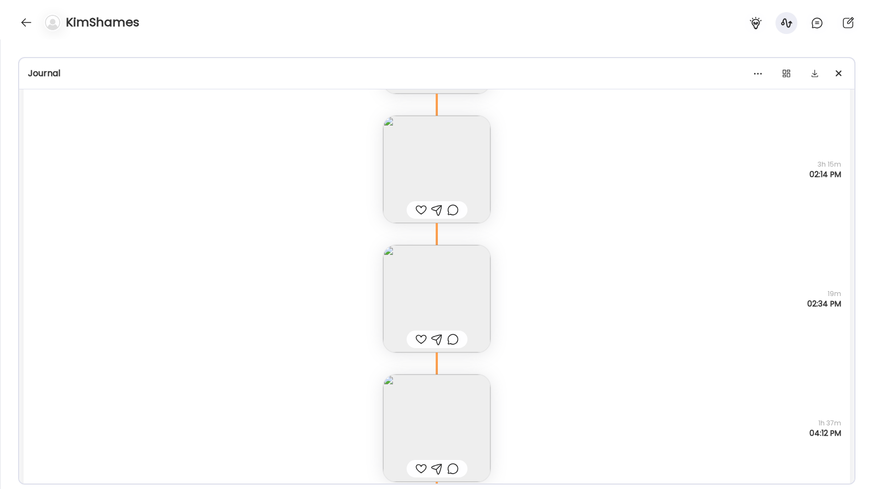
scroll to position [7989, 0]
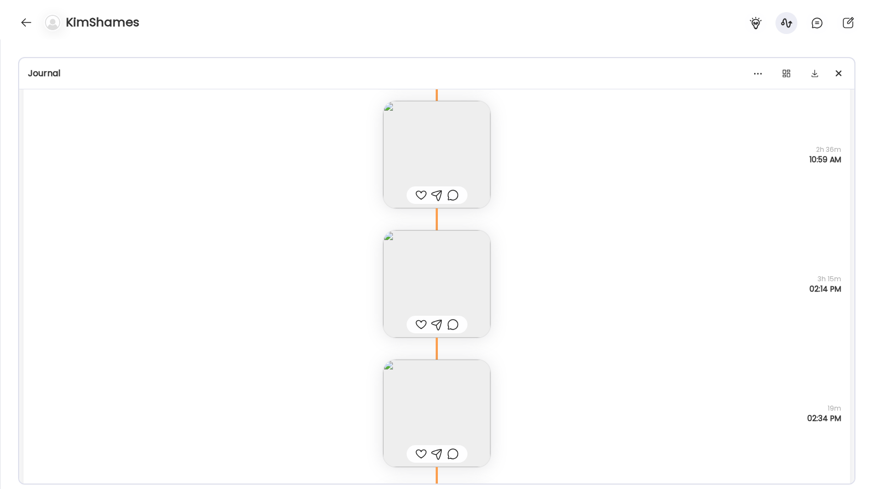
click at [429, 267] on img at bounding box center [436, 283] width 107 height 107
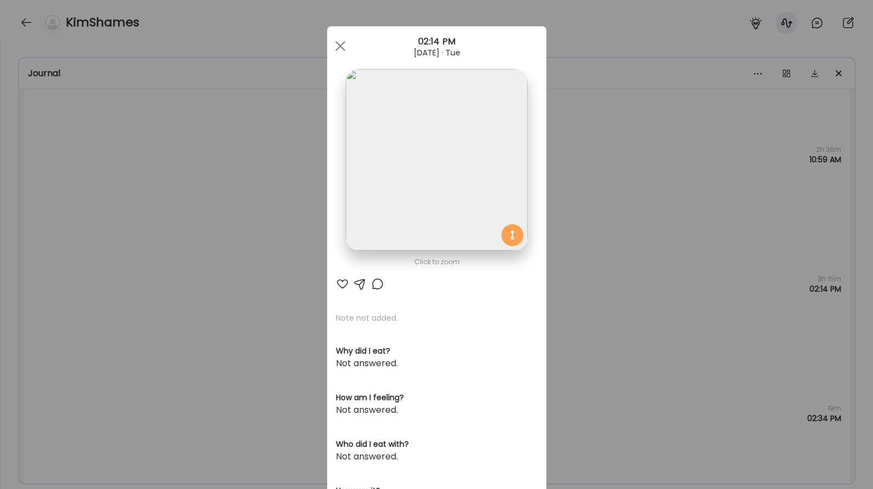
click at [616, 213] on div "Ate Coach Dashboard Wahoo! It’s official Take a moment to set up your Coach Pro…" at bounding box center [436, 244] width 873 height 489
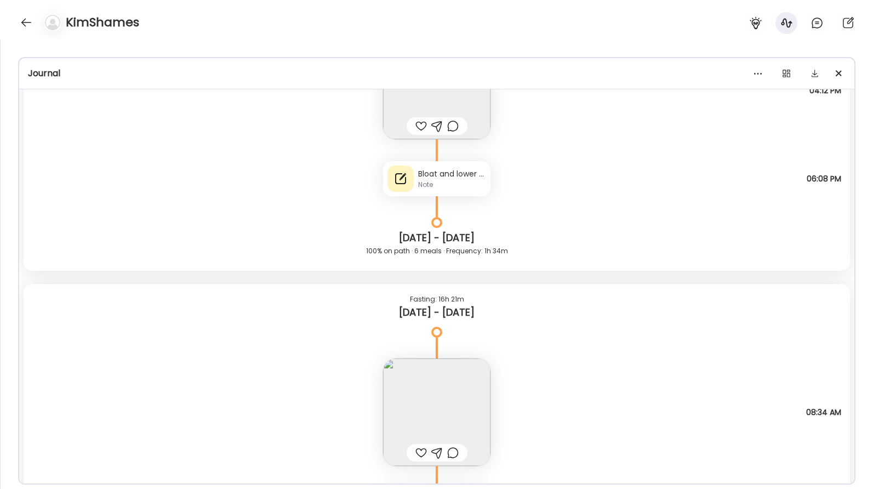
scroll to position [7861, 0]
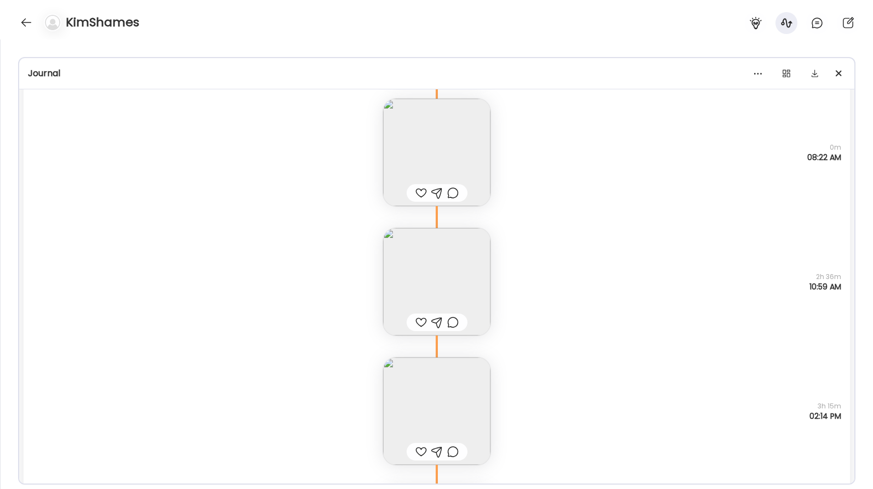
click at [473, 283] on img at bounding box center [436, 281] width 107 height 107
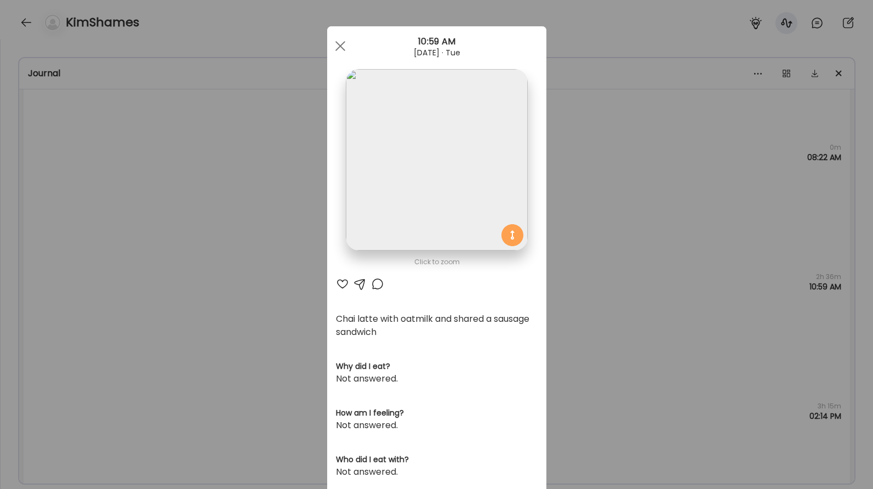
click at [593, 196] on div "Ate Coach Dashboard Wahoo! It’s official Take a moment to set up your Coach Pro…" at bounding box center [436, 244] width 873 height 489
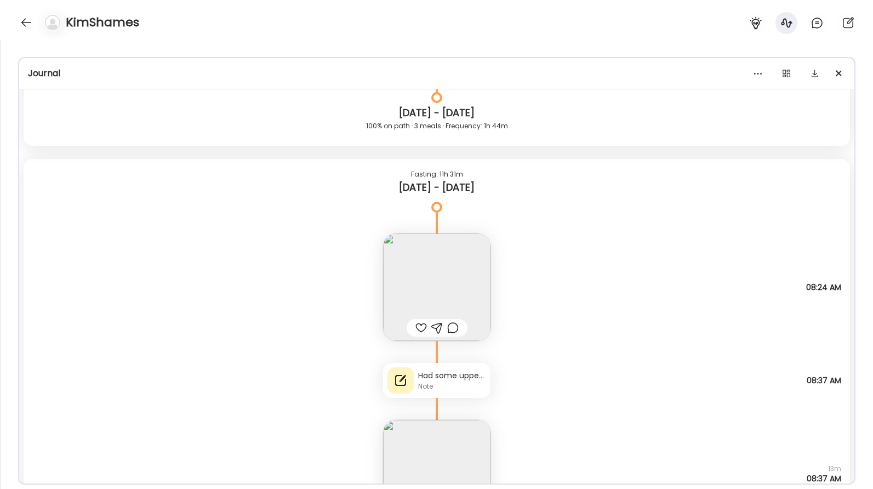
scroll to position [473, 0]
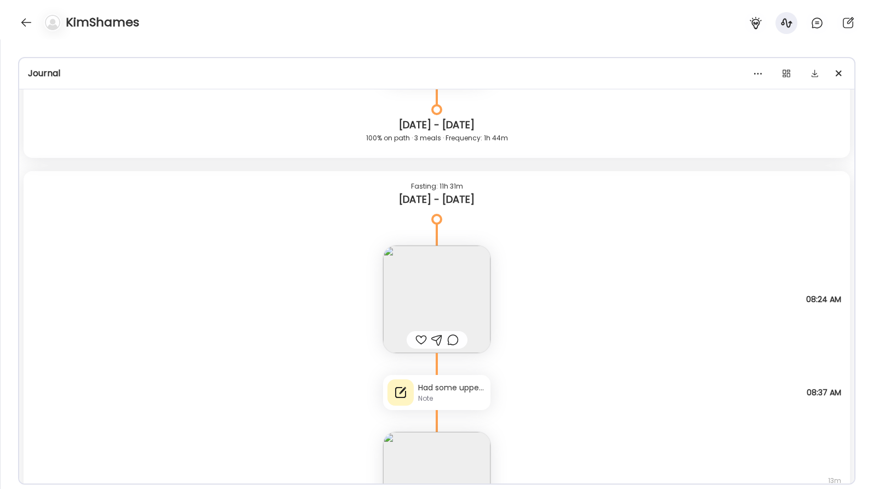
click at [454, 390] on div "Had some upper GI stomach pain/ uncomfortableness in morning. Like a [MEDICAL_D…" at bounding box center [452, 388] width 68 height 12
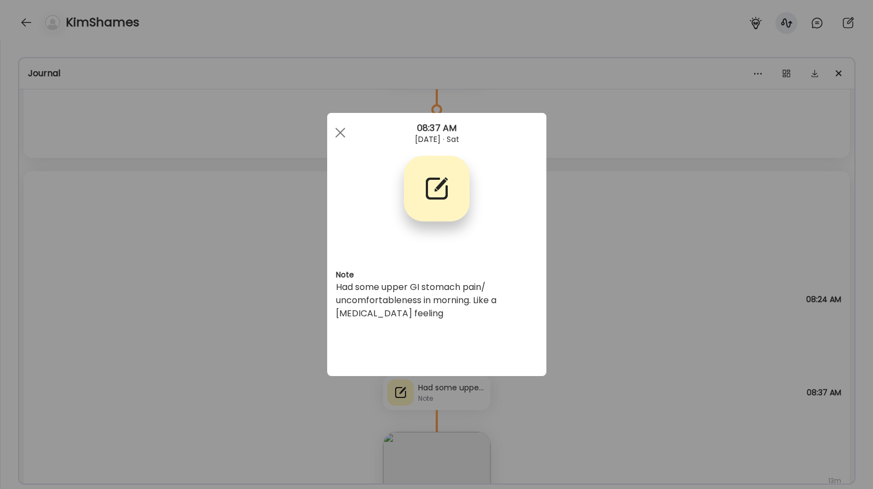
click at [572, 248] on div "Ate Coach Dashboard Wahoo! It’s official Take a moment to set up your Coach Pro…" at bounding box center [436, 244] width 873 height 489
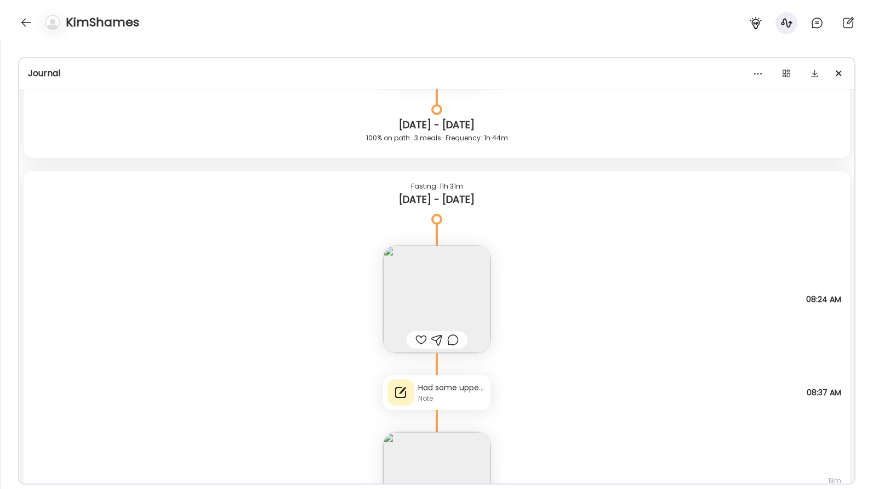
click at [463, 400] on div "Note" at bounding box center [452, 398] width 68 height 10
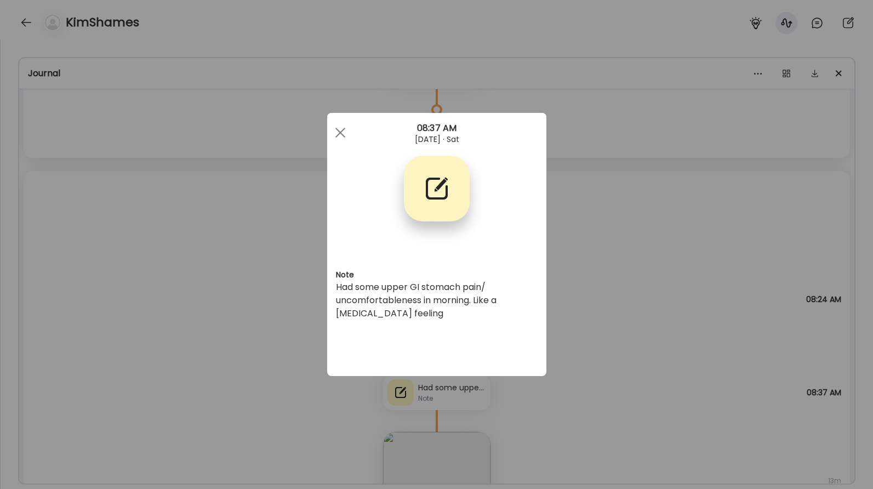
click at [680, 203] on div "Ate Coach Dashboard Wahoo! It’s official Take a moment to set up your Coach Pro…" at bounding box center [436, 244] width 873 height 489
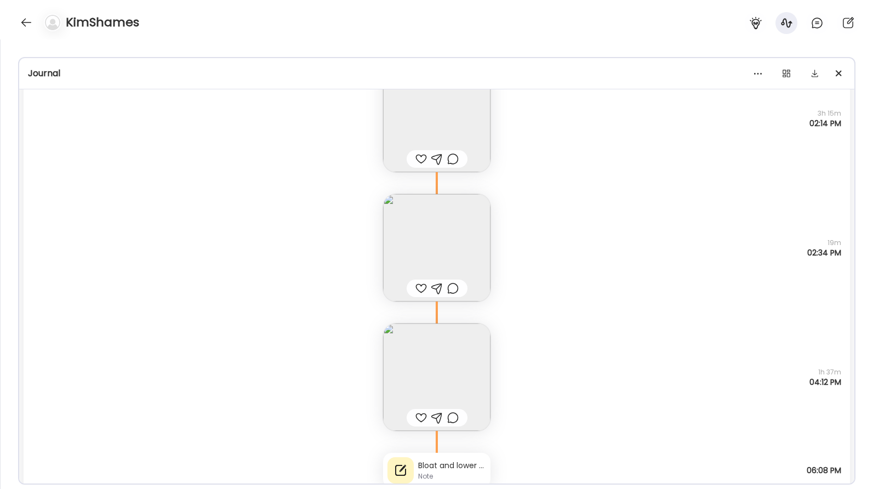
scroll to position [8262, 0]
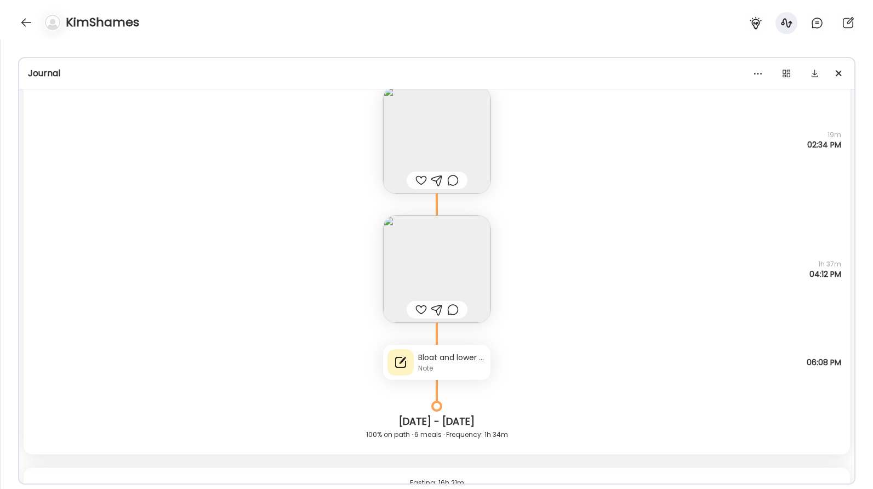
click at [472, 372] on div "Note" at bounding box center [452, 368] width 68 height 10
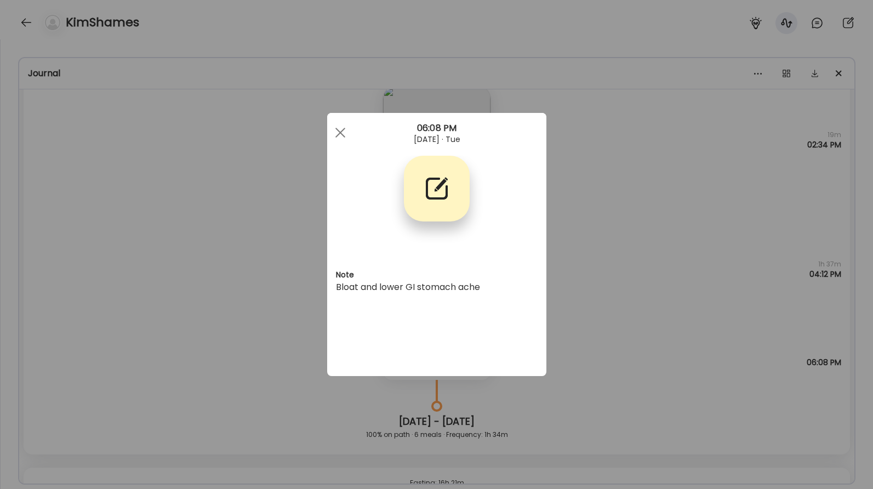
click at [632, 228] on div "Ate Coach Dashboard Wahoo! It’s official Take a moment to set up your Coach Pro…" at bounding box center [436, 244] width 873 height 489
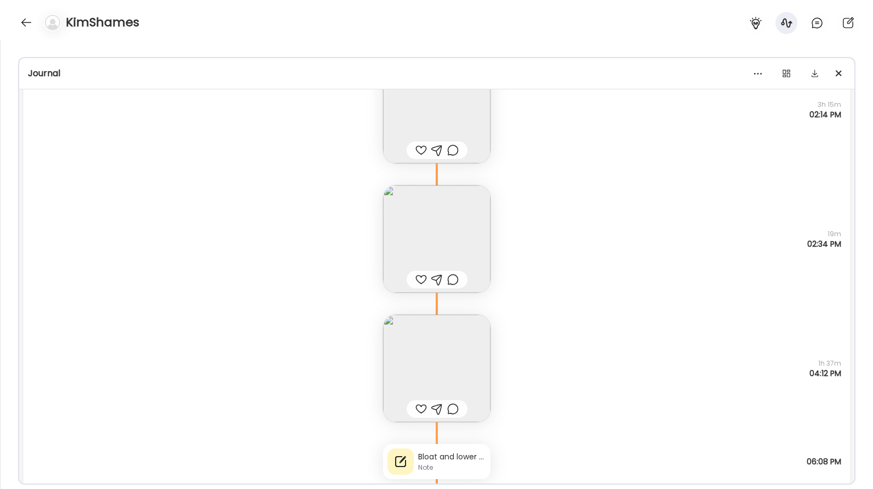
scroll to position [8210, 0]
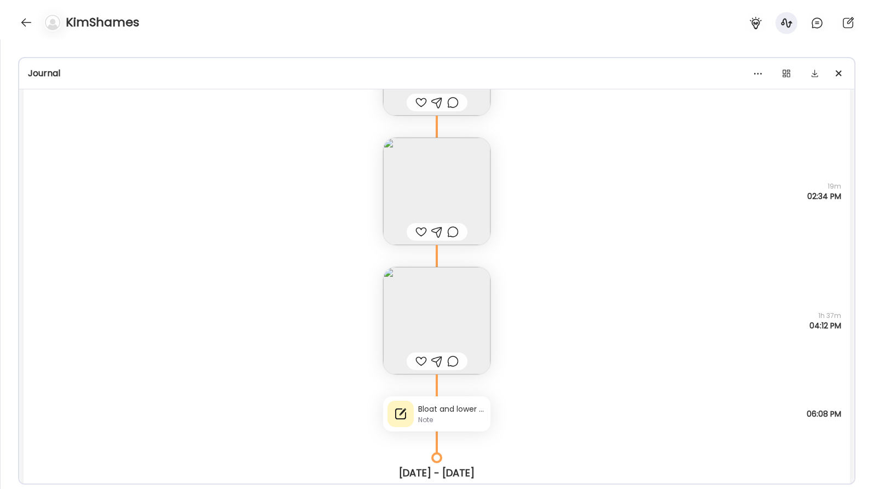
click at [442, 412] on div "Bloat and lower GI stomach ache" at bounding box center [452, 409] width 68 height 12
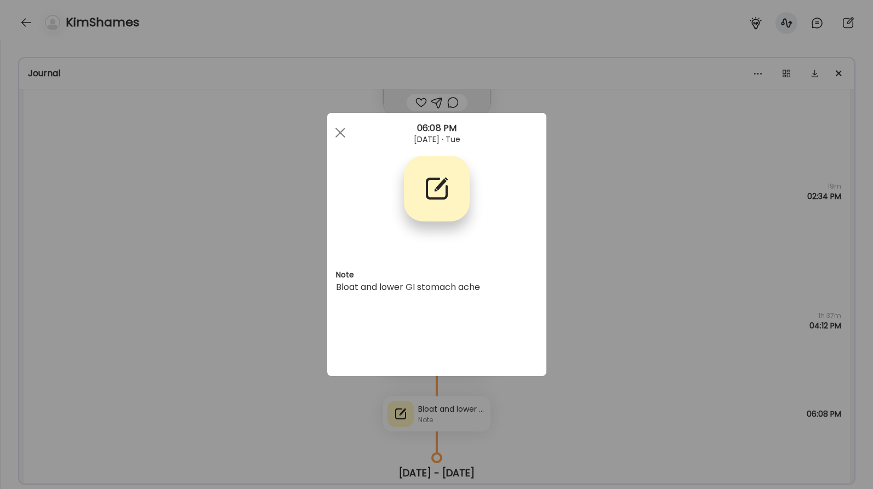
click at [601, 286] on div "Ate Coach Dashboard Wahoo! It’s official Take a moment to set up your Coach Pro…" at bounding box center [436, 244] width 873 height 489
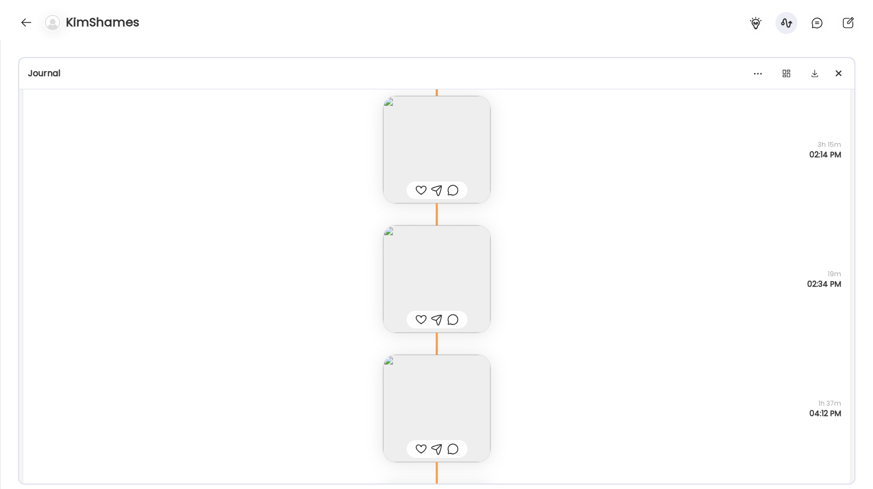
scroll to position [8125, 0]
click at [473, 402] on img at bounding box center [436, 405] width 107 height 107
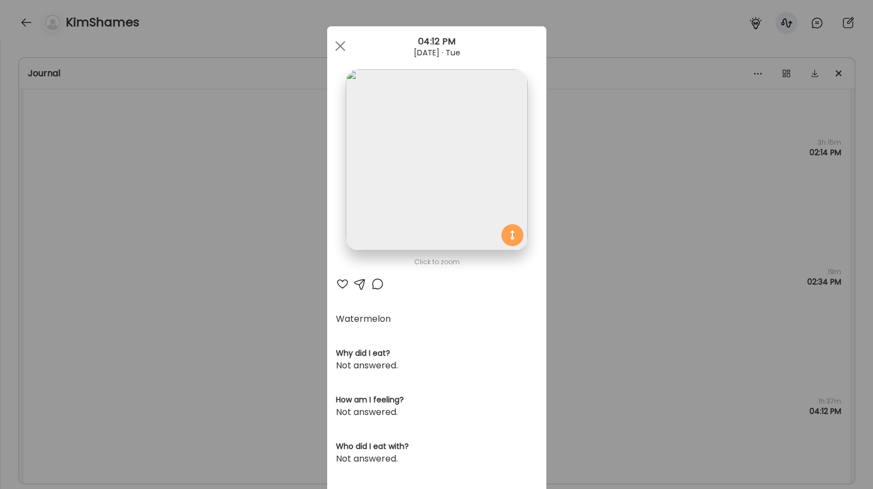
click at [610, 214] on div "Ate Coach Dashboard Wahoo! It’s official Take a moment to set up your Coach Pro…" at bounding box center [436, 244] width 873 height 489
